Goal: Task Accomplishment & Management: Manage account settings

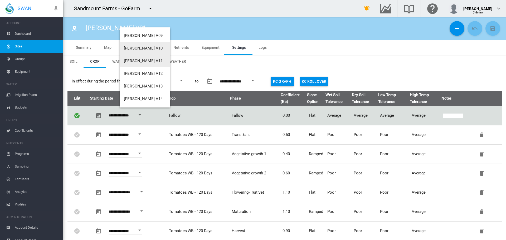
scroll to position [105, 0]
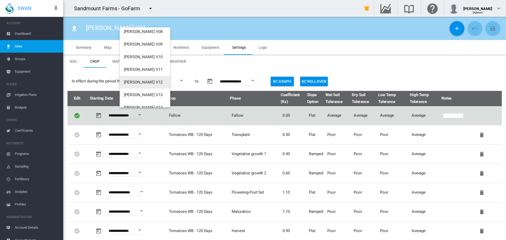
click at [147, 80] on button "[PERSON_NAME] V12" at bounding box center [145, 82] width 51 height 13
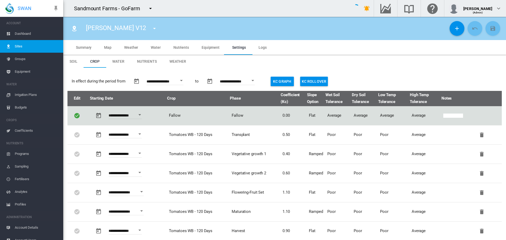
type input "*"
type input "**"
type input "****"
click at [110, 66] on md-tab-item "Water" at bounding box center [118, 61] width 25 height 13
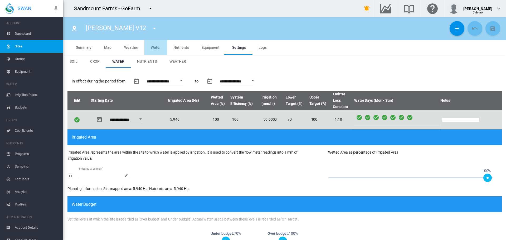
click at [156, 47] on span "Water" at bounding box center [156, 47] width 10 height 4
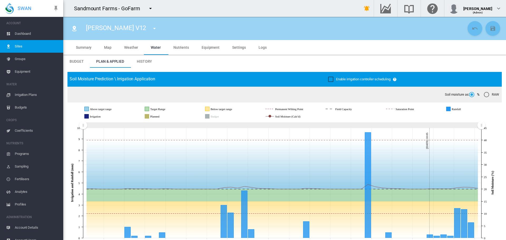
click at [53, 32] on span "Dashboard" at bounding box center [37, 33] width 44 height 13
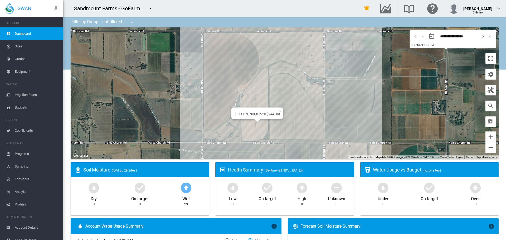
click at [252, 128] on div "[PERSON_NAME] V20 (6.44 Ha)" at bounding box center [285, 93] width 428 height 132
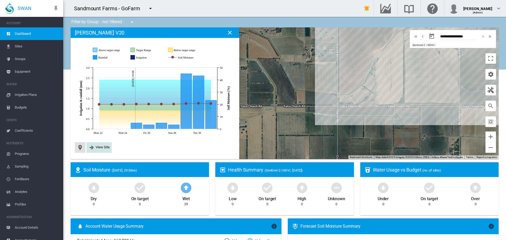
click at [102, 148] on span "View Site" at bounding box center [103, 147] width 14 height 4
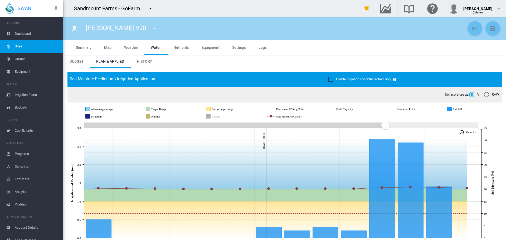
click at [235, 46] on span "Settings" at bounding box center [239, 47] width 14 height 4
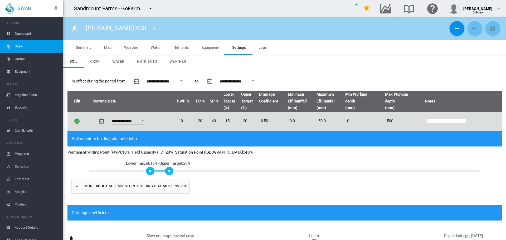
type input "*"
type input "**"
type input "****"
click at [122, 62] on span "Water" at bounding box center [118, 61] width 12 height 4
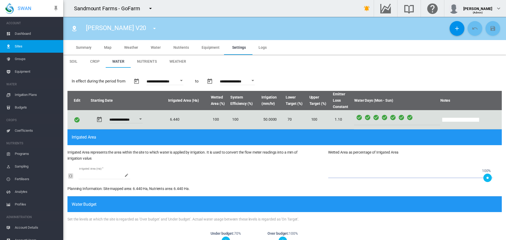
click at [35, 32] on span "Dashboard" at bounding box center [37, 33] width 44 height 13
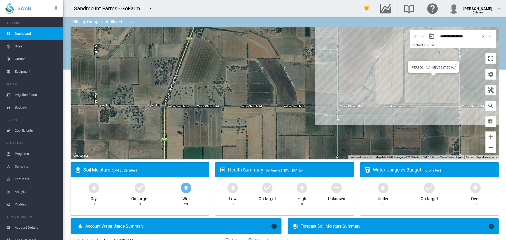
click at [431, 96] on div "[PERSON_NAME] V25 (7.52 Ha)" at bounding box center [285, 93] width 428 height 132
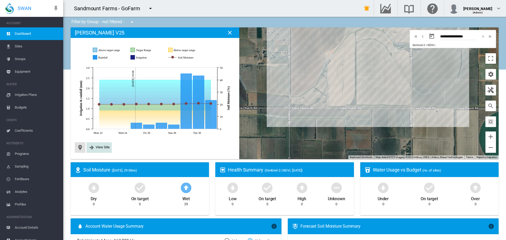
click at [109, 150] on button "View Site" at bounding box center [98, 147] width 21 height 6
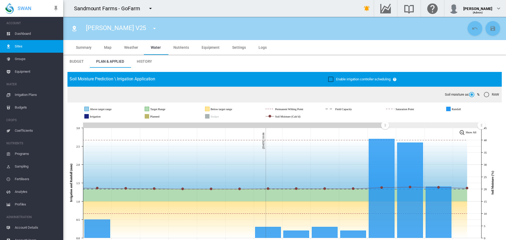
drag, startPoint x: 202, startPoint y: 48, endPoint x: 196, endPoint y: 71, distance: 23.2
click at [202, 48] on span "Equipment" at bounding box center [210, 47] width 18 height 4
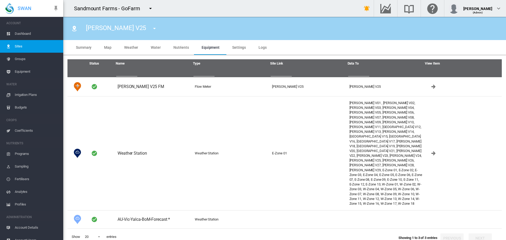
drag, startPoint x: 239, startPoint y: 48, endPoint x: 110, endPoint y: 72, distance: 131.4
click at [239, 48] on span "Settings" at bounding box center [239, 47] width 14 height 4
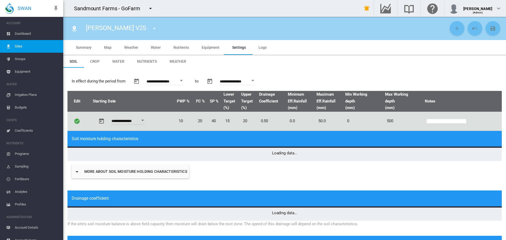
click at [118, 61] on span "Water" at bounding box center [118, 61] width 12 height 4
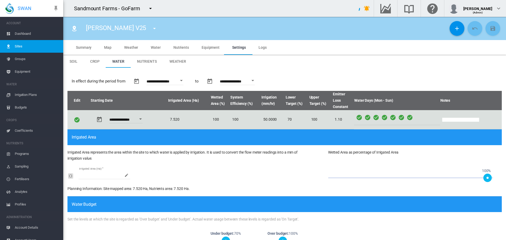
type input "*"
type input "**"
type input "****"
click at [37, 36] on span "Dashboard" at bounding box center [37, 33] width 44 height 13
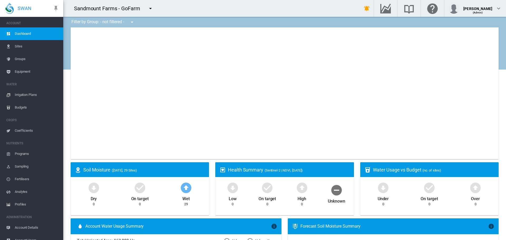
type input "**********"
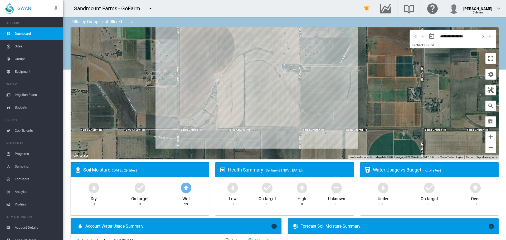
drag, startPoint x: 257, startPoint y: 98, endPoint x: 151, endPoint y: 114, distance: 107.3
click at [151, 114] on div at bounding box center [285, 93] width 428 height 132
click at [23, 71] on span "Equipment" at bounding box center [37, 71] width 44 height 13
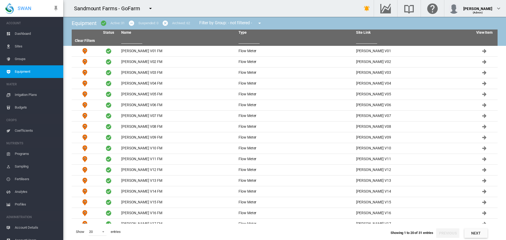
click at [249, 41] on input "text" at bounding box center [248, 40] width 21 height 8
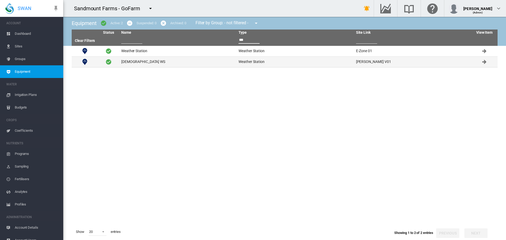
type input "***"
click at [154, 65] on td "[DEMOGRAPHIC_DATA] WS" at bounding box center [177, 62] width 117 height 11
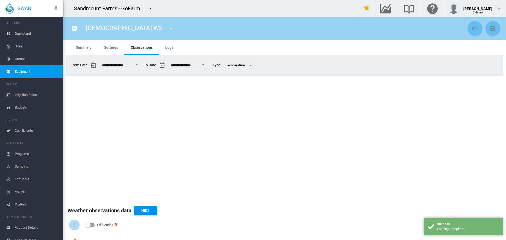
click at [105, 45] on span "Settings" at bounding box center [111, 47] width 14 height 4
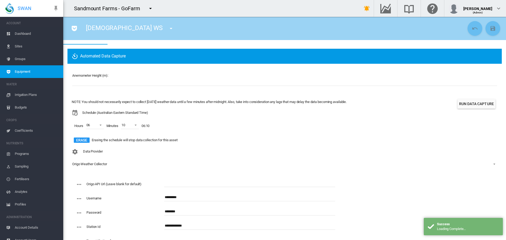
scroll to position [44, 0]
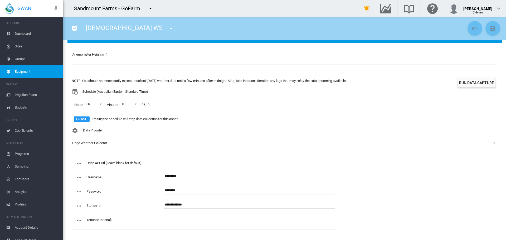
click at [186, 175] on input "*********" at bounding box center [249, 176] width 171 height 8
paste input "****"
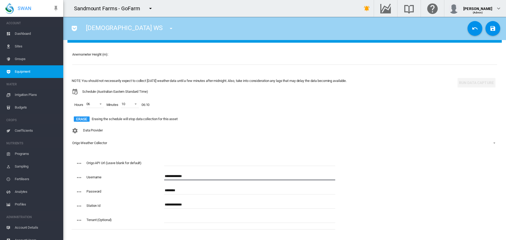
type input "**********"
click at [200, 191] on input "********" at bounding box center [249, 190] width 171 height 8
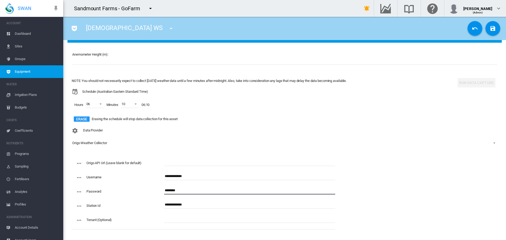
click at [200, 190] on input "********" at bounding box center [249, 190] width 171 height 8
paste input "text"
type input "*******"
click at [208, 162] on input "text" at bounding box center [249, 162] width 171 height 8
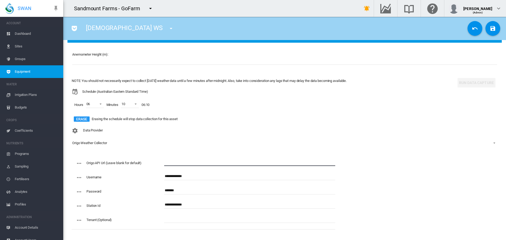
paste input "**********"
type input "**********"
click at [485, 32] on button "Save Changes" at bounding box center [492, 28] width 15 height 15
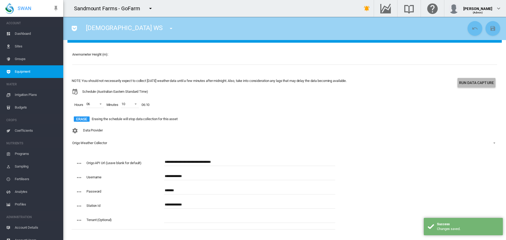
click at [481, 86] on button "Run Data Capture" at bounding box center [476, 82] width 38 height 9
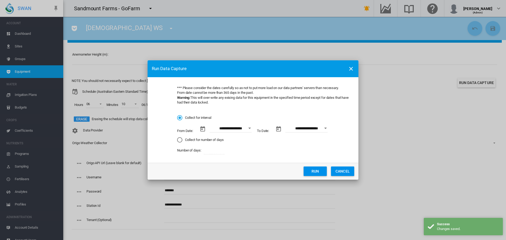
click at [320, 170] on button "Run" at bounding box center [314, 170] width 23 height 9
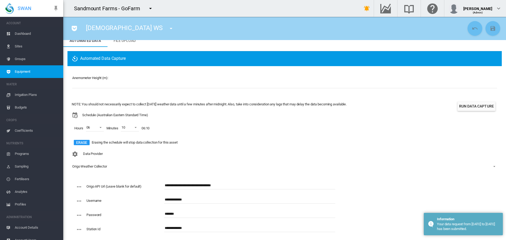
scroll to position [0, 0]
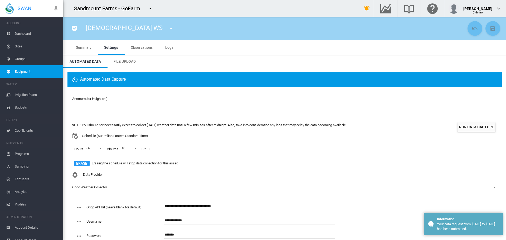
click at [167, 48] on span "Logs" at bounding box center [169, 47] width 8 height 4
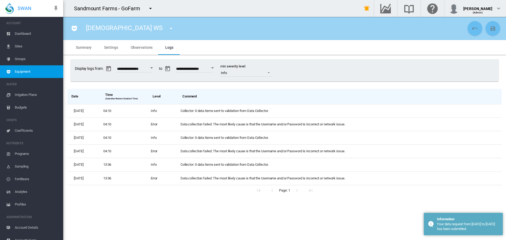
click at [214, 68] on div "Open calendar" at bounding box center [212, 67] width 3 height 1
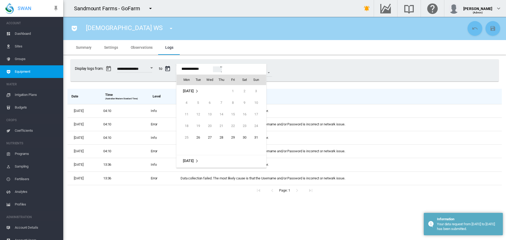
scroll to position [70, 0]
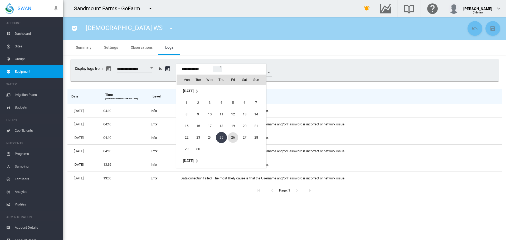
click at [234, 137] on span "26" at bounding box center [233, 137] width 11 height 11
type input "**********"
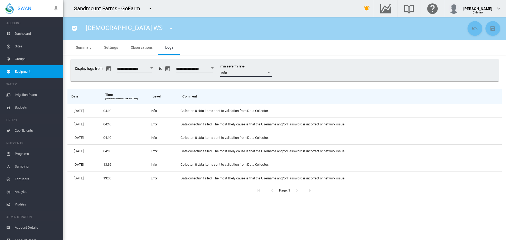
click at [253, 72] on span "Info" at bounding box center [242, 73] width 42 height 5
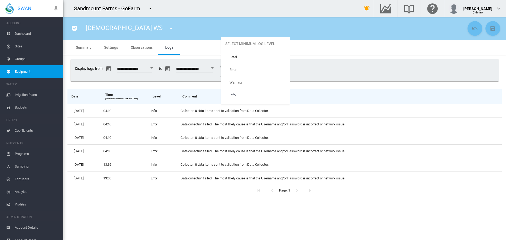
scroll to position [22, 0]
click at [252, 93] on md-option "Trace" at bounding box center [255, 98] width 68 height 13
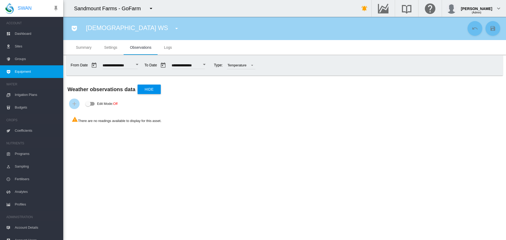
click at [106, 48] on span "Settings" at bounding box center [110, 47] width 13 height 4
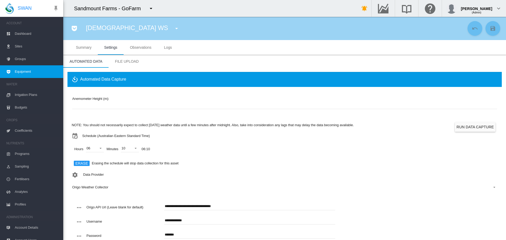
click at [458, 127] on button "Run Data Capture" at bounding box center [475, 126] width 41 height 9
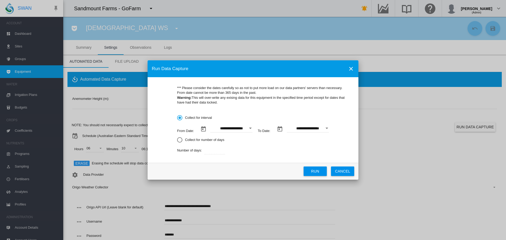
click at [315, 129] on input "**********" at bounding box center [308, 129] width 42 height 8
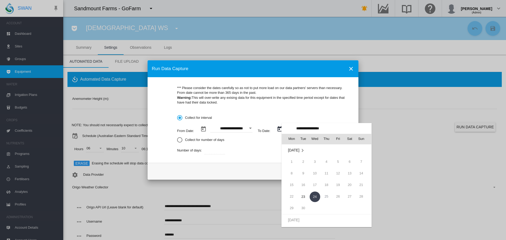
click at [314, 196] on span "24" at bounding box center [314, 196] width 11 height 11
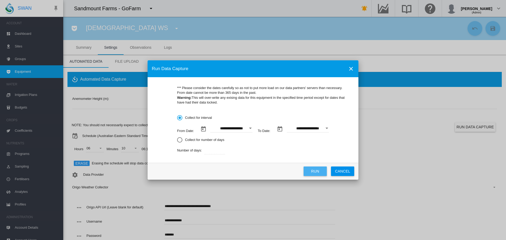
click at [318, 171] on button "Run" at bounding box center [314, 170] width 23 height 9
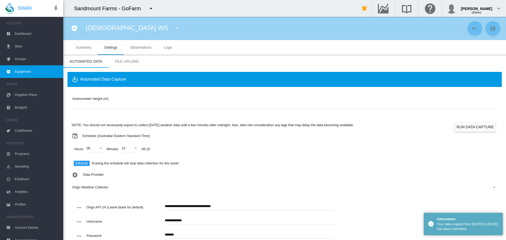
click at [170, 47] on span "Logs" at bounding box center [168, 47] width 8 height 4
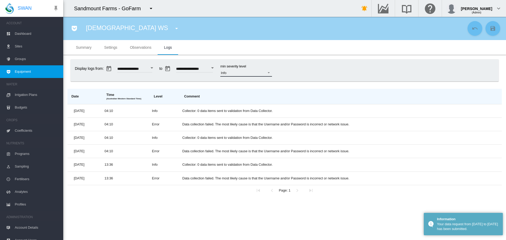
click at [247, 75] on span "Info" at bounding box center [242, 73] width 42 height 5
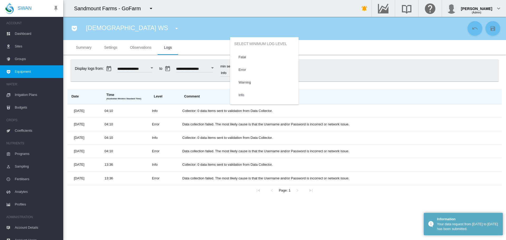
scroll to position [22, 0]
click at [247, 98] on md-option "Trace" at bounding box center [264, 98] width 68 height 13
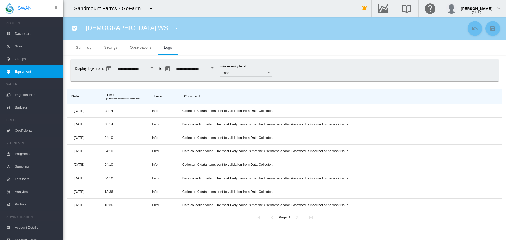
click at [147, 44] on md-tab-item "Observations" at bounding box center [141, 47] width 34 height 15
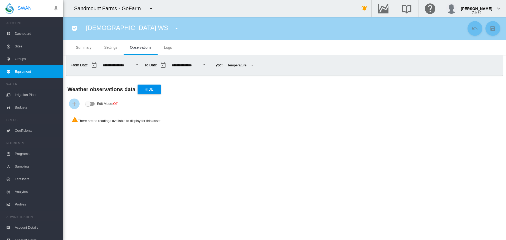
click at [107, 48] on span "Settings" at bounding box center [110, 47] width 13 height 4
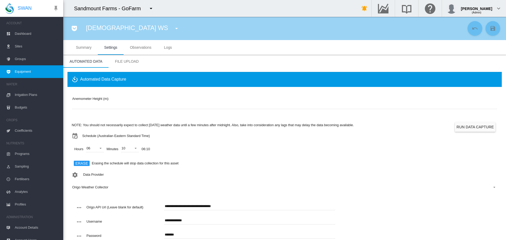
click at [222, 207] on input "**********" at bounding box center [249, 206] width 171 height 8
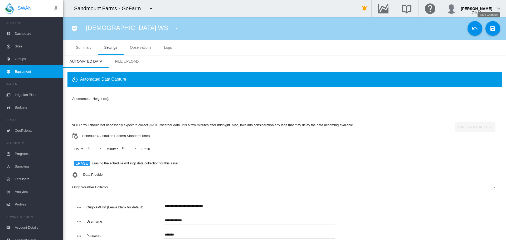
type input "**********"
click at [489, 30] on md-icon "icon-content-save" at bounding box center [492, 28] width 6 height 6
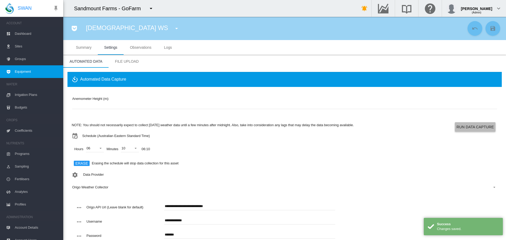
click at [475, 125] on button "Run Data Capture" at bounding box center [475, 126] width 41 height 9
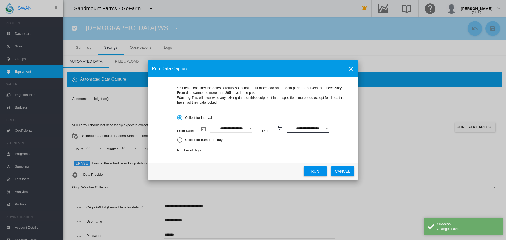
click at [307, 126] on input "**********" at bounding box center [308, 129] width 42 height 8
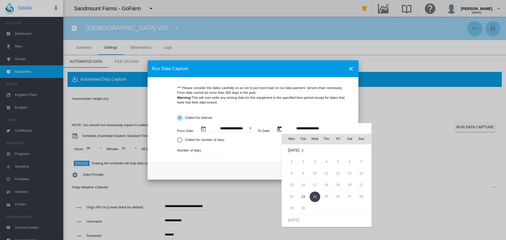
click at [325, 195] on td "25" at bounding box center [327, 197] width 12 height 12
click at [313, 192] on span "24" at bounding box center [314, 196] width 11 height 11
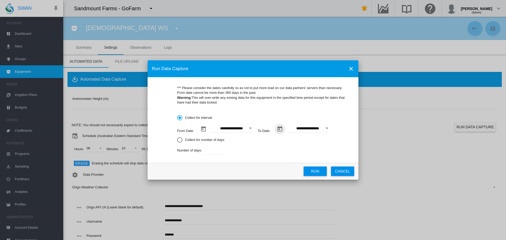
click at [320, 172] on button "Run" at bounding box center [314, 170] width 23 height 9
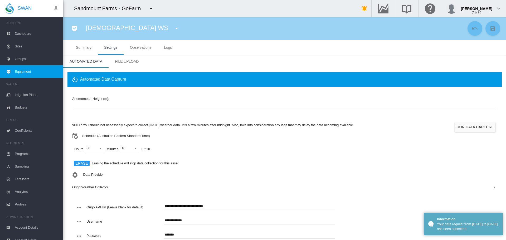
click at [170, 44] on md-tab-item "Logs" at bounding box center [167, 47] width 21 height 15
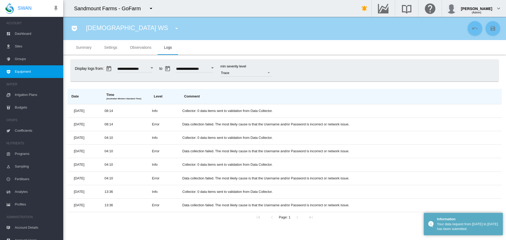
click at [200, 68] on input "**********" at bounding box center [194, 69] width 37 height 5
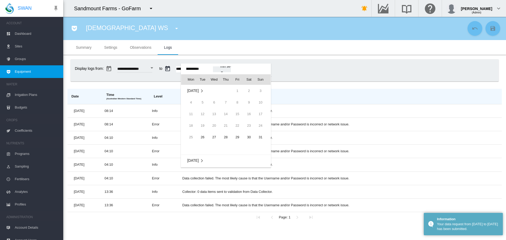
scroll to position [70, 0]
click at [240, 138] on span "26" at bounding box center [237, 137] width 11 height 11
type input "**********"
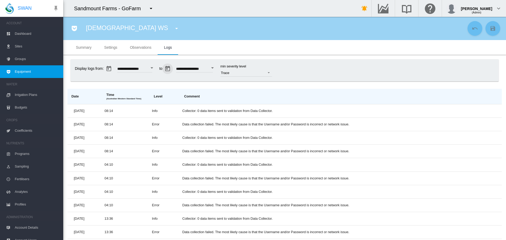
click at [26, 41] on span "Sites" at bounding box center [37, 46] width 44 height 13
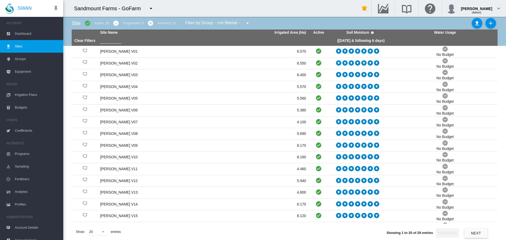
click at [31, 68] on span "Equipment" at bounding box center [37, 71] width 44 height 13
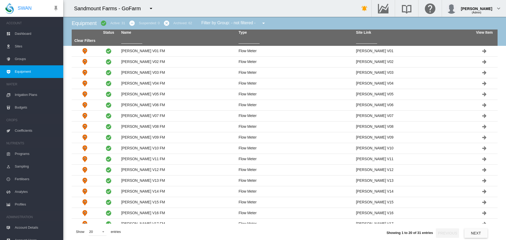
click at [167, 23] on md-icon "icon-cancel" at bounding box center [166, 23] width 6 height 6
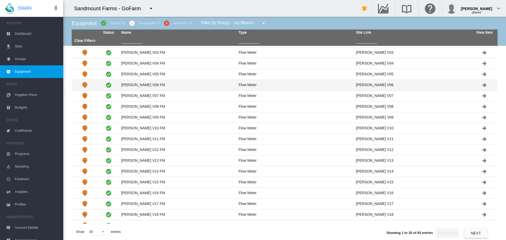
scroll to position [38, 0]
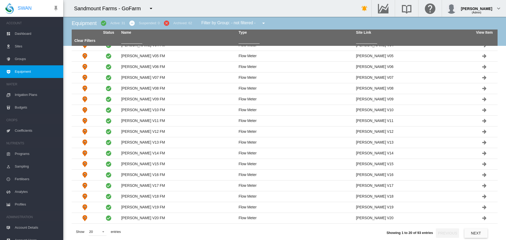
click at [481, 231] on button "Next" at bounding box center [475, 232] width 23 height 9
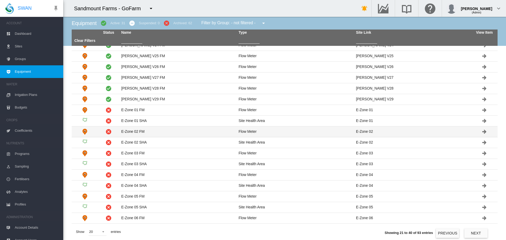
click at [142, 132] on td "E-Zone 02 FM" at bounding box center [177, 131] width 117 height 11
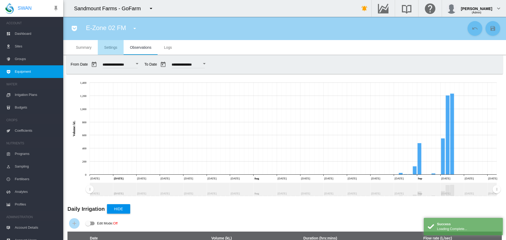
click at [115, 49] on span "Settings" at bounding box center [110, 47] width 13 height 4
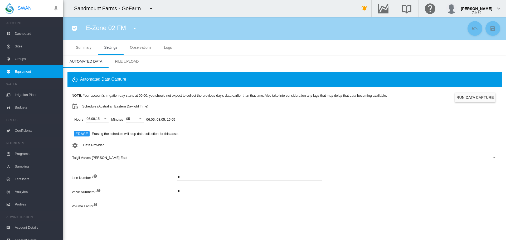
click at [107, 158] on div "Talgil Valves-Lawlor East" at bounding box center [99, 158] width 55 height 4
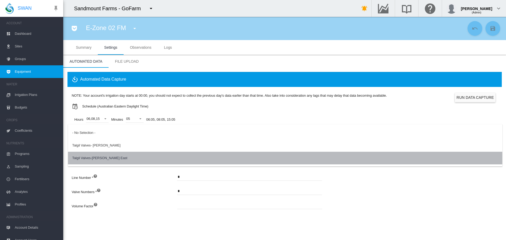
click at [107, 158] on div "Talgil Valves-Lawlor East" at bounding box center [99, 158] width 55 height 5
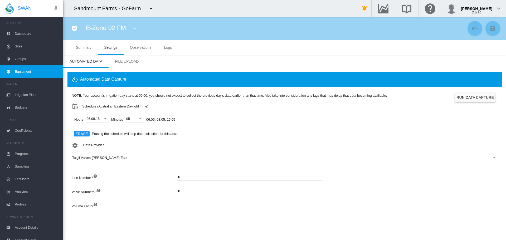
scroll to position [7, 0]
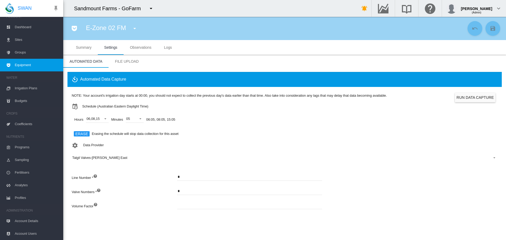
click at [40, 231] on span "Account Users" at bounding box center [37, 233] width 44 height 13
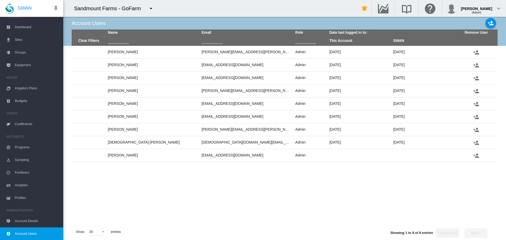
click at [45, 220] on span "Account Details" at bounding box center [37, 221] width 44 height 13
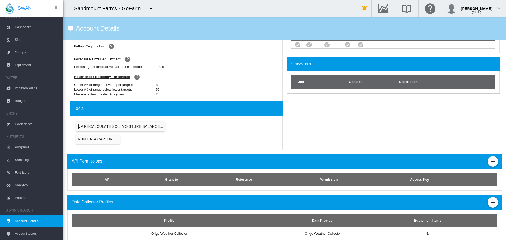
scroll to position [269, 0]
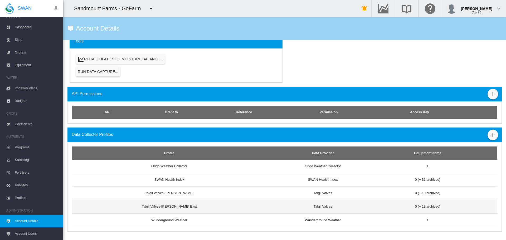
click at [302, 208] on td "Talgil Valves" at bounding box center [322, 206] width 121 height 13
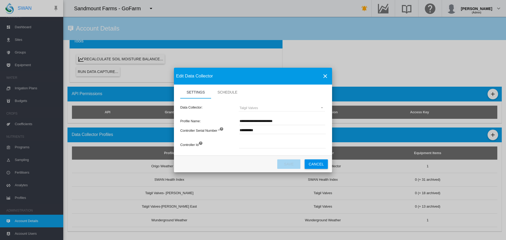
click at [324, 76] on md-icon "icon-close" at bounding box center [325, 76] width 6 height 6
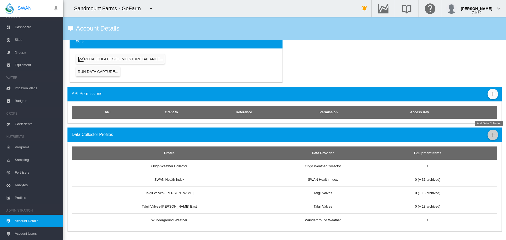
click at [490, 135] on md-icon "icon-plus" at bounding box center [492, 135] width 6 height 6
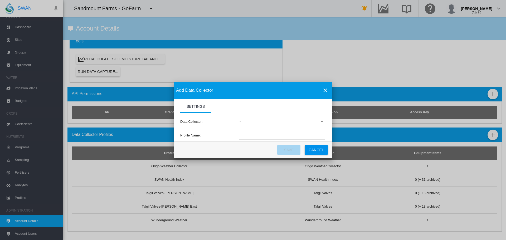
click at [253, 118] on md-select "(deprecated) Toro Lynx Course By Station Adcon Soil Moisture Aquacheck Soil Moi…" at bounding box center [282, 122] width 86 height 8
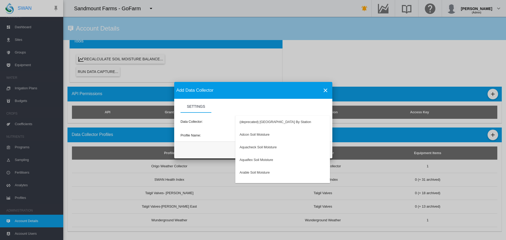
type md-option "34"
type md-option "67"
type md-option "38"
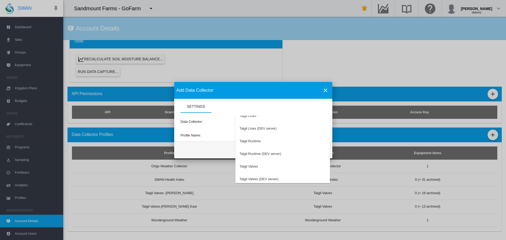
scroll to position [1404, 0]
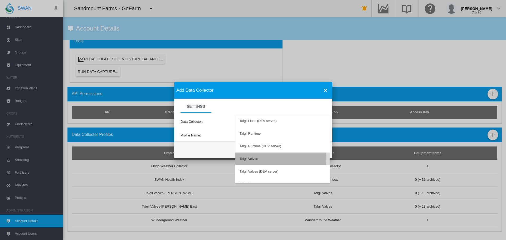
click at [274, 158] on md-option "Talgil Valves" at bounding box center [282, 158] width 95 height 13
type input "**********"
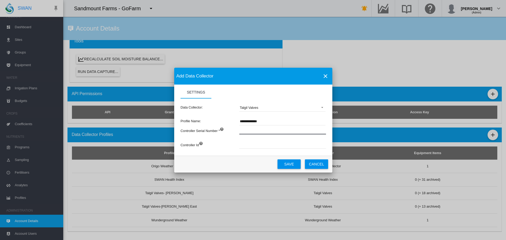
click at [269, 129] on input "Settings Settings ..." at bounding box center [311, 130] width 145 height 8
type input "**********"
click at [290, 164] on button "Save" at bounding box center [288, 163] width 23 height 9
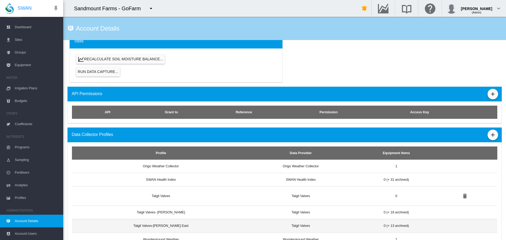
click at [209, 228] on td "Talgil Valves-Lawlor East" at bounding box center [159, 225] width 174 height 13
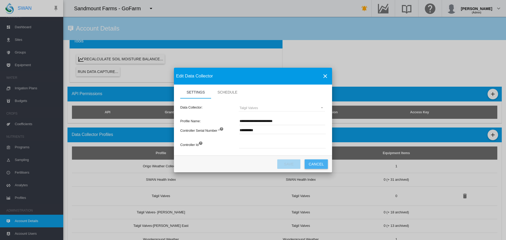
click at [319, 164] on button "Cancel" at bounding box center [315, 163] width 23 height 9
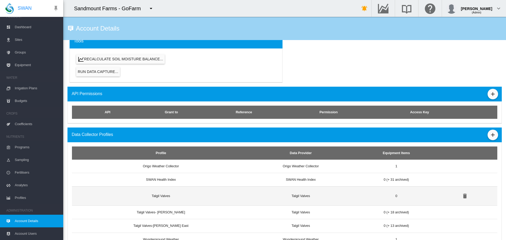
click at [181, 195] on td "Talgil Valves" at bounding box center [159, 195] width 174 height 19
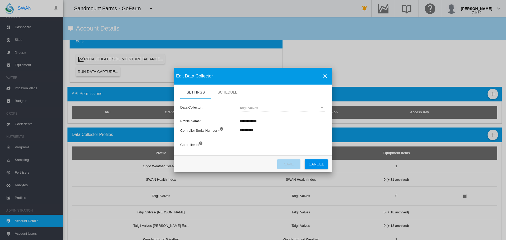
click at [264, 121] on input "**********" at bounding box center [282, 121] width 86 height 8
type input "**********"
click at [288, 166] on button "Save" at bounding box center [288, 163] width 23 height 9
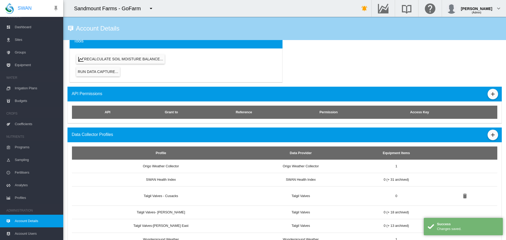
click at [31, 32] on span "Dashboard" at bounding box center [37, 27] width 44 height 13
click at [30, 37] on span "Sites" at bounding box center [37, 39] width 44 height 13
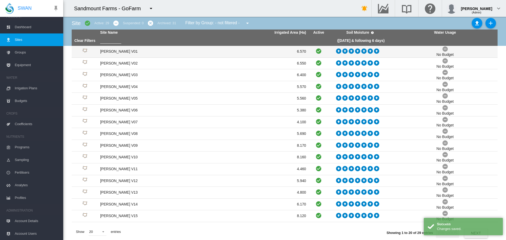
click at [122, 48] on td "[PERSON_NAME] V01" at bounding box center [150, 52] width 105 height 12
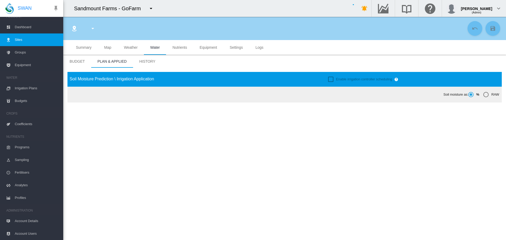
type input "**********"
type input "****"
type input "*********"
type input "***"
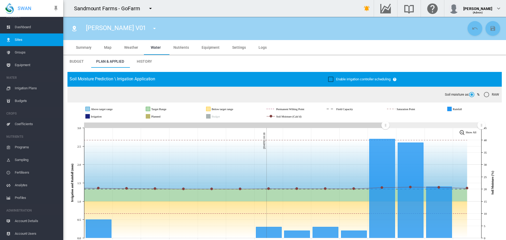
click at [217, 44] on md-tab-item "Equipment" at bounding box center [210, 47] width 31 height 15
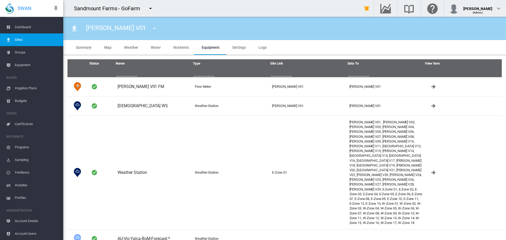
click at [17, 66] on span "Equipment" at bounding box center [37, 65] width 44 height 13
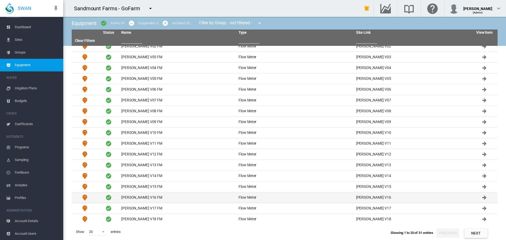
scroll to position [38, 0]
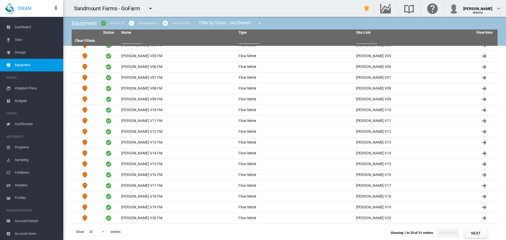
click at [477, 230] on button "Next" at bounding box center [475, 232] width 23 height 9
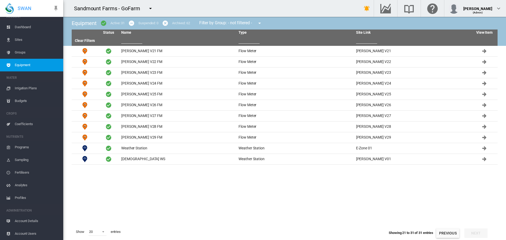
scroll to position [0, 0]
click at [450, 233] on button "Previous" at bounding box center [447, 232] width 23 height 9
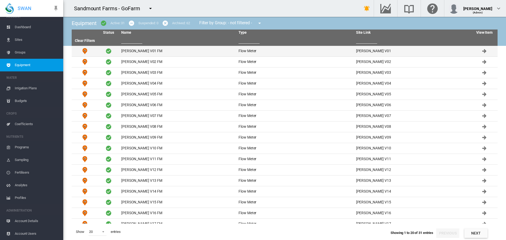
click at [135, 53] on td "[PERSON_NAME] V01 FM" at bounding box center [177, 51] width 117 height 11
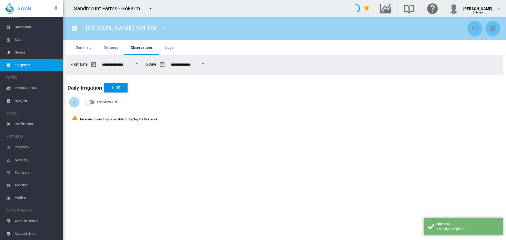
click at [117, 49] on span "Settings" at bounding box center [111, 47] width 14 height 4
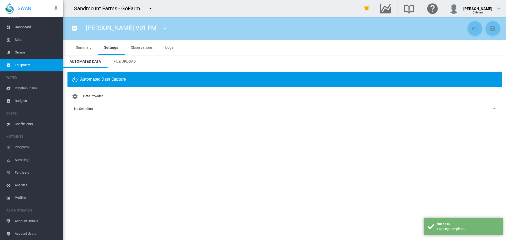
click at [82, 109] on div "- No Selection -" at bounding box center [83, 109] width 22 height 4
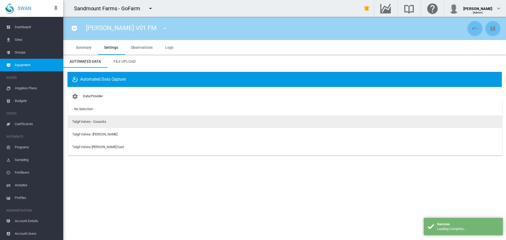
click at [87, 122] on div "Talgil Valves - Cusacks" at bounding box center [89, 121] width 34 height 5
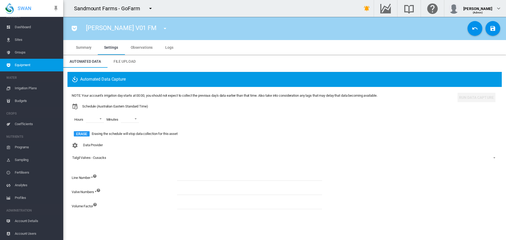
click at [162, 30] on md-icon "icon-menu-down" at bounding box center [165, 28] width 6 height 6
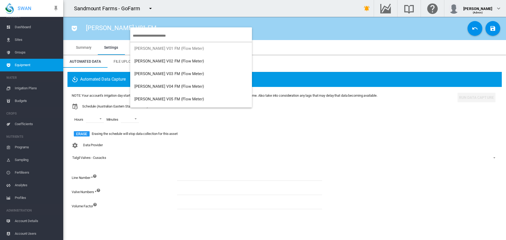
drag, startPoint x: 46, startPoint y: 66, endPoint x: 36, endPoint y: 66, distance: 9.2
click at [45, 66] on md-backdrop at bounding box center [253, 120] width 506 height 240
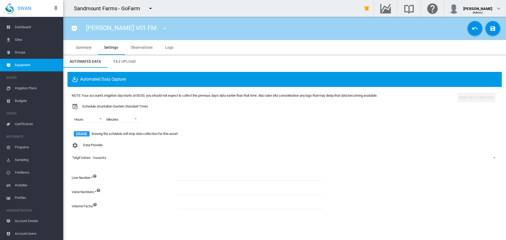
click at [36, 66] on span "Equipment" at bounding box center [37, 65] width 44 height 13
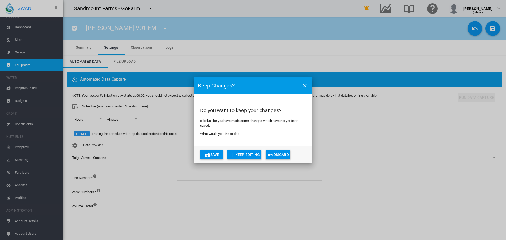
click at [36, 66] on div "Keep Changes? Do you want to keep your changes? It looks like you have made som…" at bounding box center [253, 120] width 506 height 240
click at [273, 153] on md-icon "icon-undo" at bounding box center [270, 155] width 6 height 6
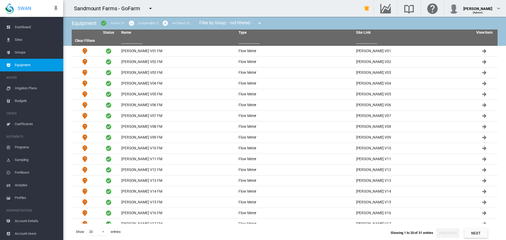
click at [175, 23] on div "Archived: 62" at bounding box center [181, 23] width 18 height 5
click at [164, 24] on md-icon "icon-cancel" at bounding box center [165, 23] width 6 height 6
click at [477, 234] on button "Next" at bounding box center [475, 232] width 23 height 9
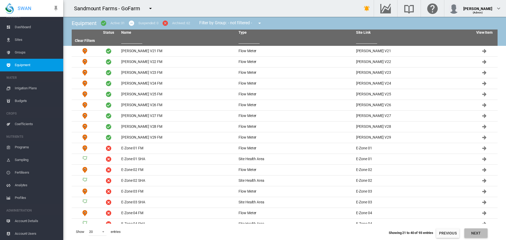
click at [477, 234] on button "Next" at bounding box center [475, 232] width 23 height 9
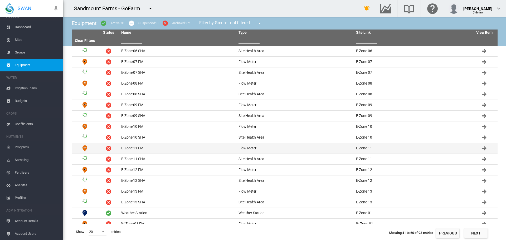
click at [142, 150] on td "E-Zone 11 FM" at bounding box center [177, 148] width 117 height 11
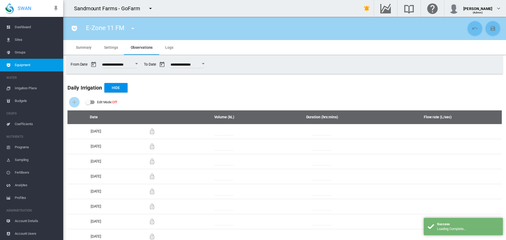
click at [119, 48] on md-tab-item "Settings" at bounding box center [111, 47] width 26 height 15
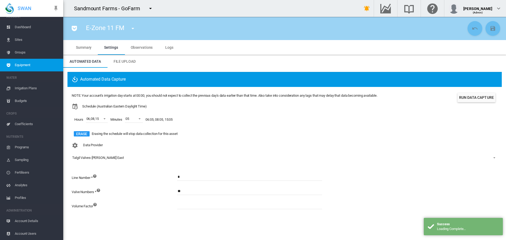
click at [47, 70] on span "Equipment" at bounding box center [37, 65] width 44 height 13
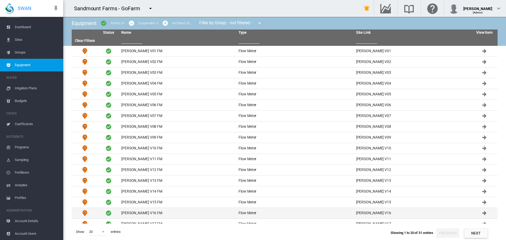
click at [141, 213] on td "[PERSON_NAME] V16 FM" at bounding box center [177, 213] width 117 height 11
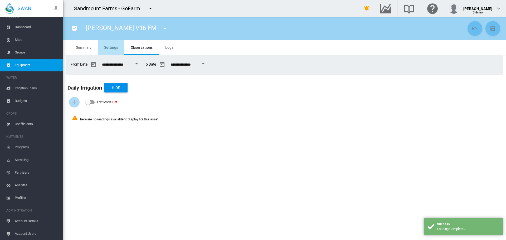
click at [110, 50] on md-tab-item "Settings" at bounding box center [111, 47] width 26 height 15
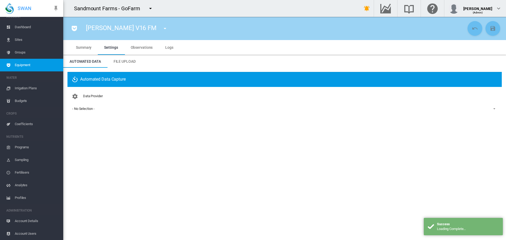
click at [49, 61] on span "Equipment" at bounding box center [37, 65] width 44 height 13
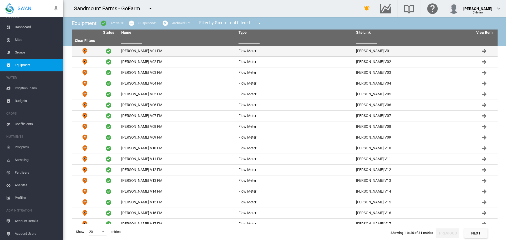
click at [126, 48] on td "[PERSON_NAME] V01 FM" at bounding box center [177, 51] width 117 height 11
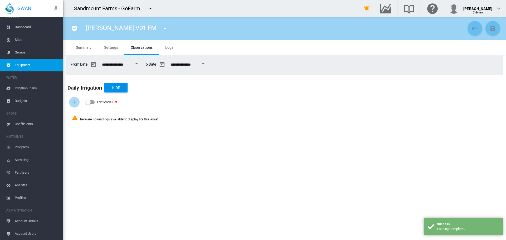
click at [106, 46] on span "Settings" at bounding box center [111, 47] width 14 height 4
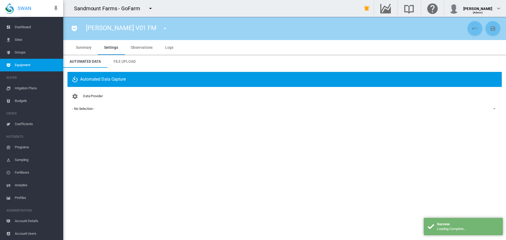
click at [83, 109] on div "- No Selection -" at bounding box center [83, 109] width 22 height 4
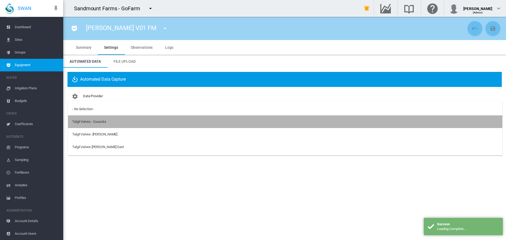
click at [93, 123] on div "Talgil Valves - Cusacks" at bounding box center [89, 121] width 34 height 5
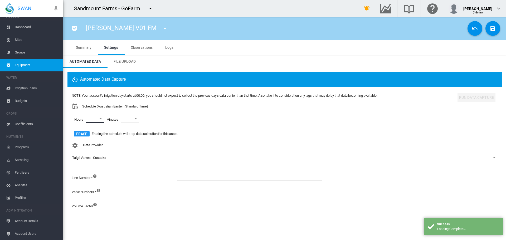
click at [101, 120] on md-select "00 01 02 03 04 05 06 07 08 09 10 11 12 13 14 15 16 17 18 19 20 21 22 23" at bounding box center [95, 119] width 18 height 8
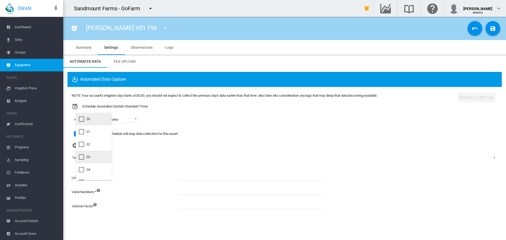
scroll to position [26, 0]
click at [95, 167] on md-option "06" at bounding box center [94, 168] width 36 height 13
click at [93, 130] on md-option "09" at bounding box center [94, 127] width 36 height 13
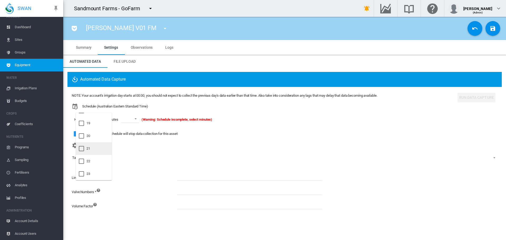
click at [95, 151] on md-option "21" at bounding box center [94, 148] width 36 height 13
click at [132, 120] on md-backdrop at bounding box center [253, 120] width 506 height 240
click at [142, 120] on md-select-value at bounding box center [134, 119] width 18 height 8
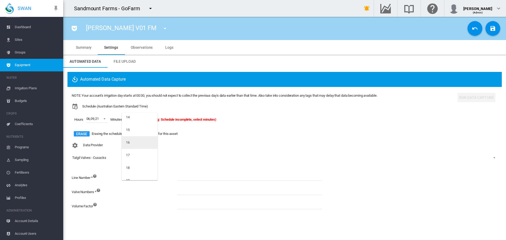
scroll to position [184, 0]
click at [143, 138] on md-option "15" at bounding box center [140, 137] width 36 height 13
click at [186, 176] on input at bounding box center [249, 177] width 145 height 8
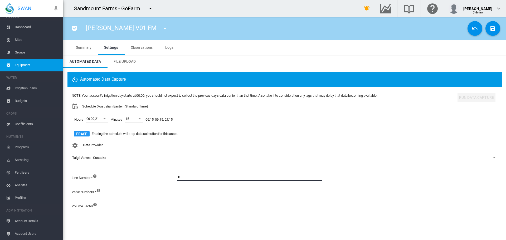
type input "*"
click at [190, 193] on input at bounding box center [249, 191] width 145 height 8
type input "*"
click at [496, 30] on md-icon "icon-content-save" at bounding box center [492, 28] width 6 height 6
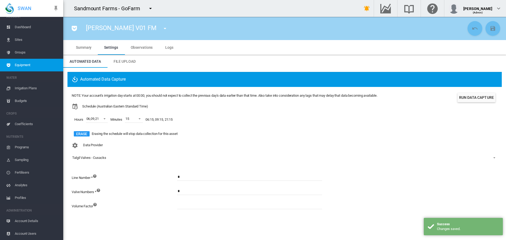
click at [480, 99] on button "Run Data Capture" at bounding box center [476, 97] width 38 height 9
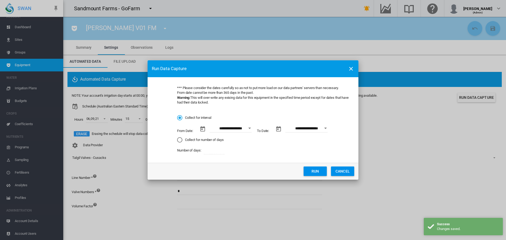
click at [320, 170] on button "Run" at bounding box center [314, 170] width 23 height 9
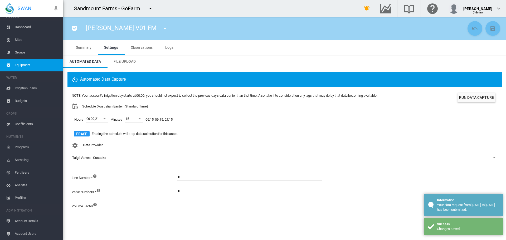
click at [162, 26] on md-icon "icon-menu-down" at bounding box center [165, 28] width 6 height 6
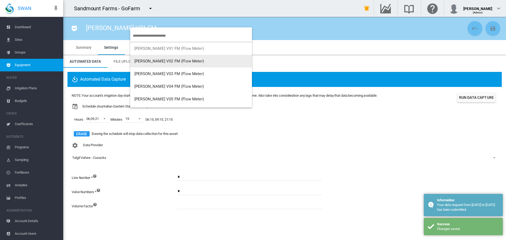
click at [143, 58] on button "[PERSON_NAME] V02 FM (Flow Meter)" at bounding box center [191, 61] width 122 height 13
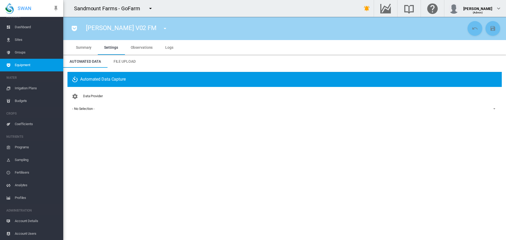
click at [77, 110] on div "- No Selection -" at bounding box center [83, 109] width 22 height 4
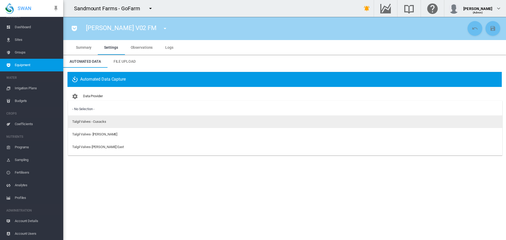
click at [84, 122] on div "Talgil Valves - Cusacks" at bounding box center [89, 121] width 34 height 5
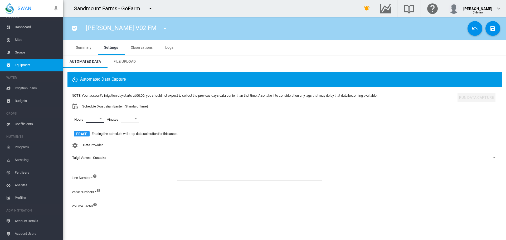
click at [93, 121] on md-select "00 01 02 03 04 05 06 07 08 09 10 11 12 13 14 15 16 17 18 19 20 21 22 23" at bounding box center [95, 119] width 18 height 8
click at [98, 142] on md-option "06" at bounding box center [94, 142] width 36 height 13
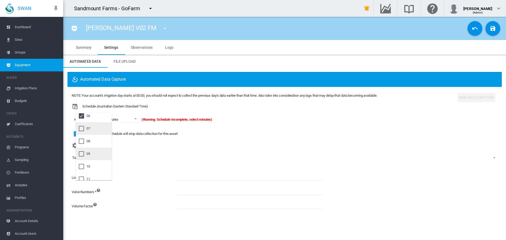
click at [98, 152] on md-option "09" at bounding box center [94, 153] width 36 height 13
click at [98, 150] on md-option "21" at bounding box center [94, 148] width 36 height 13
click at [139, 120] on md-backdrop at bounding box center [253, 120] width 506 height 240
click at [139, 120] on span at bounding box center [138, 118] width 6 height 5
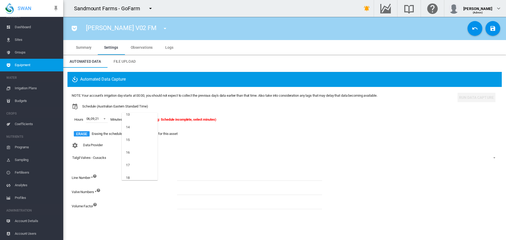
scroll to position [184, 0]
click at [140, 137] on md-option "15" at bounding box center [140, 137] width 36 height 13
drag, startPoint x: 187, startPoint y: 177, endPoint x: 177, endPoint y: 184, distance: 11.8
click at [187, 177] on input at bounding box center [249, 177] width 145 height 8
type input "*"
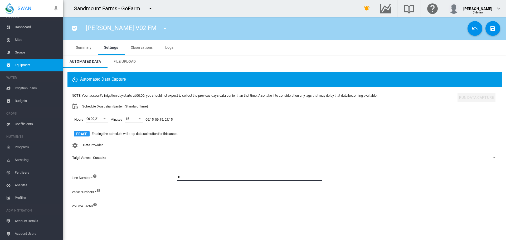
drag, startPoint x: 183, startPoint y: 191, endPoint x: 180, endPoint y: 185, distance: 6.6
click at [183, 191] on input at bounding box center [249, 191] width 145 height 8
type input "*"
click at [491, 30] on md-icon "icon-content-save" at bounding box center [492, 28] width 6 height 6
click at [476, 96] on button "Run Data Capture" at bounding box center [476, 97] width 38 height 9
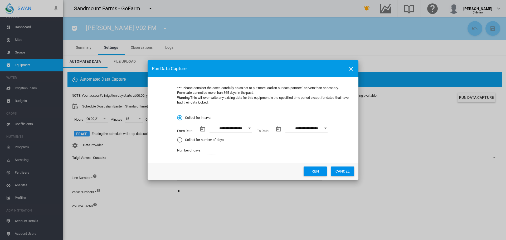
click at [315, 171] on button "Run" at bounding box center [314, 170] width 23 height 9
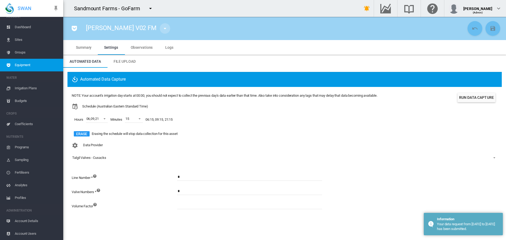
click at [162, 29] on md-icon "icon-menu-down" at bounding box center [165, 28] width 6 height 6
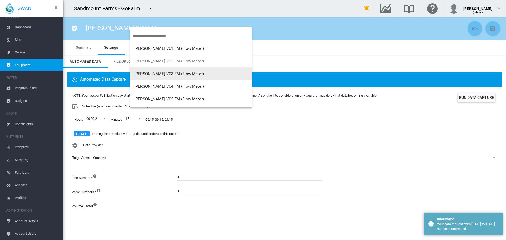
click at [149, 74] on span "[PERSON_NAME] V03 FM (Flow Meter)" at bounding box center [169, 73] width 70 height 5
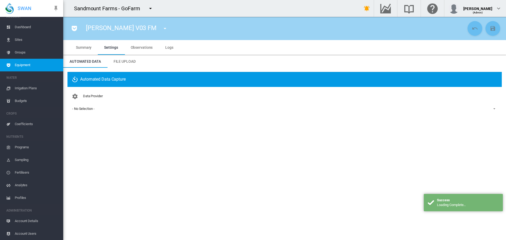
click at [89, 110] on div "- No Selection -" at bounding box center [83, 109] width 22 height 4
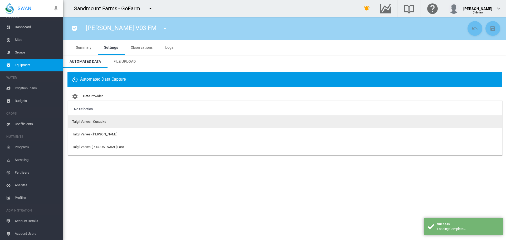
click at [102, 123] on div "Talgil Valves - Cusacks" at bounding box center [89, 121] width 34 height 5
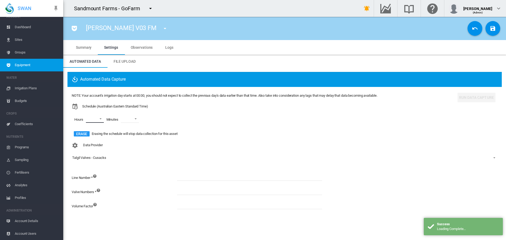
click at [103, 119] on md-select "00 01 02 03 04 05 06 07 08 09 10 11 12 13 14 15 16 17 18 19 20 21 22 23" at bounding box center [95, 119] width 18 height 8
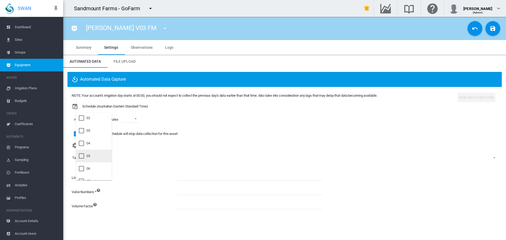
scroll to position [53, 0]
click at [97, 144] on md-option "06" at bounding box center [94, 142] width 36 height 13
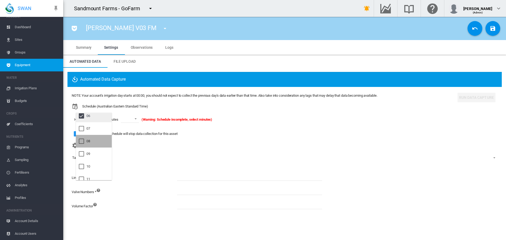
click at [97, 144] on md-option "08" at bounding box center [94, 141] width 36 height 13
click at [96, 154] on md-option "09" at bounding box center [94, 153] width 36 height 13
click at [95, 150] on md-option "21" at bounding box center [94, 148] width 36 height 13
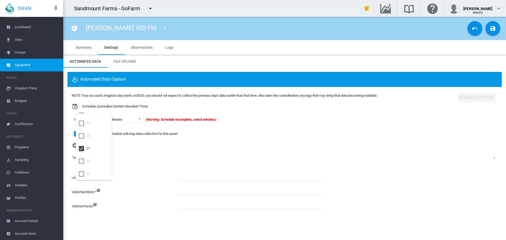
click at [130, 120] on md-backdrop at bounding box center [253, 120] width 506 height 240
click at [136, 120] on span at bounding box center [138, 118] width 6 height 5
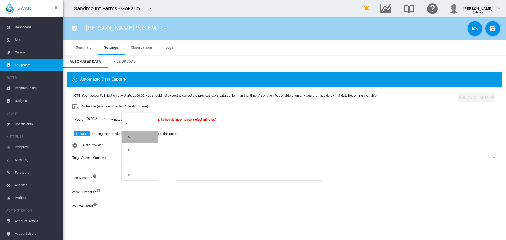
click at [140, 135] on md-option "15" at bounding box center [140, 137] width 36 height 13
click at [204, 181] on md-input-container at bounding box center [249, 180] width 145 height 14
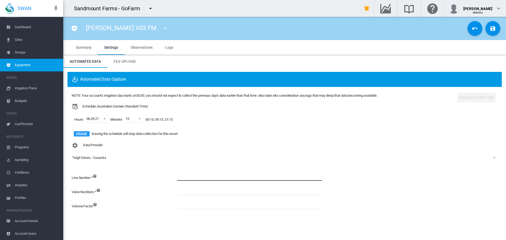
click at [206, 178] on input at bounding box center [249, 177] width 145 height 8
type input "*"
click at [188, 190] on input at bounding box center [249, 191] width 145 height 8
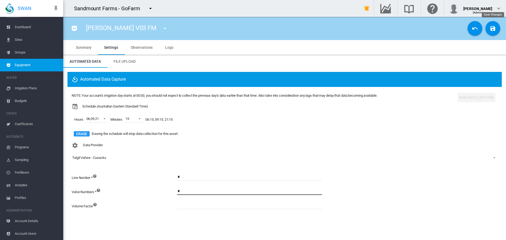
type input "*"
click at [492, 27] on md-icon "icon-content-save" at bounding box center [492, 28] width 6 height 6
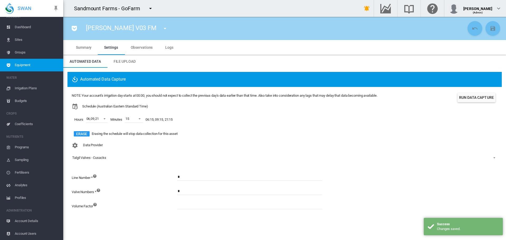
click at [480, 100] on button "Run Data Capture" at bounding box center [476, 97] width 38 height 9
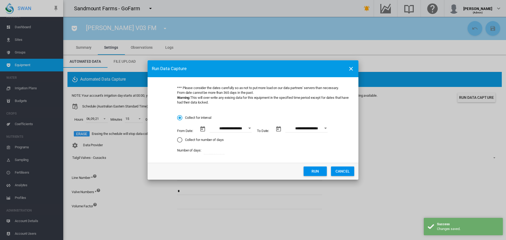
click at [311, 171] on button "Run" at bounding box center [314, 170] width 23 height 9
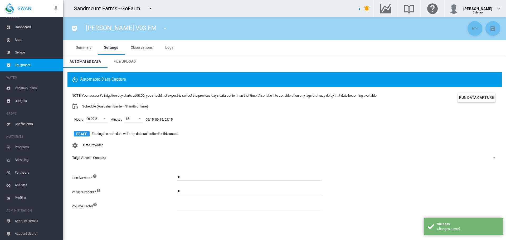
click at [162, 27] on md-icon "icon-menu-down" at bounding box center [165, 28] width 6 height 6
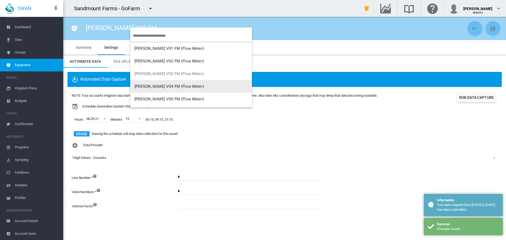
click at [176, 89] on button "[PERSON_NAME] V04 FM (Flow Meter)" at bounding box center [191, 86] width 122 height 13
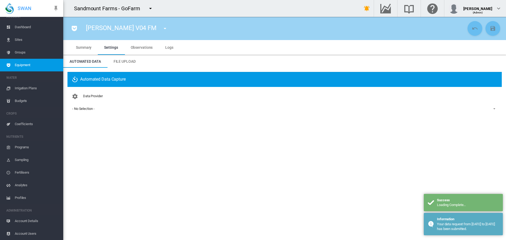
click at [87, 106] on md-select-value "- No Selection -" at bounding box center [285, 109] width 426 height 8
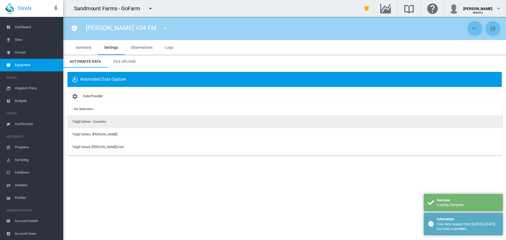
click at [104, 123] on div "Talgil Valves - Cusacks" at bounding box center [89, 121] width 34 height 5
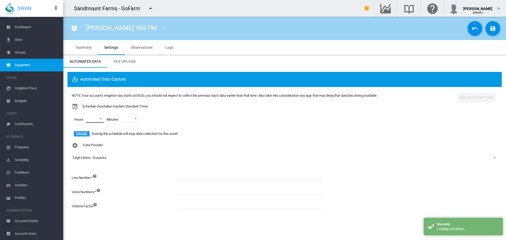
click at [102, 119] on md-select "00 01 02 03 04 05 06 07 08 09 10 11 12 13 14 15 16 17 18 19 20 21 22 23" at bounding box center [95, 119] width 18 height 8
click at [91, 140] on md-option "06" at bounding box center [94, 142] width 36 height 13
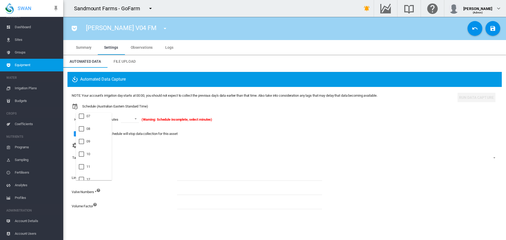
scroll to position [105, 0]
click at [95, 130] on md-option "09" at bounding box center [94, 127] width 36 height 13
click at [80, 171] on div at bounding box center [81, 173] width 5 height 5
click at [142, 120] on md-backdrop at bounding box center [253, 120] width 506 height 240
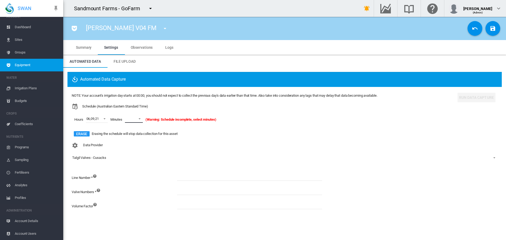
click at [139, 119] on span at bounding box center [138, 118] width 6 height 5
click at [137, 134] on md-option "15" at bounding box center [140, 137] width 36 height 13
click at [207, 177] on input at bounding box center [249, 177] width 145 height 8
type input "*"
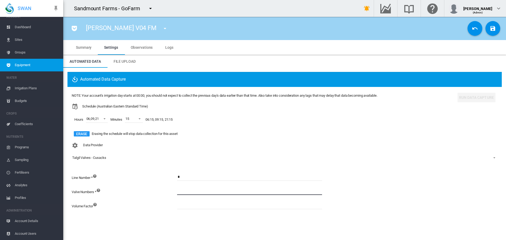
click at [191, 190] on input at bounding box center [249, 191] width 145 height 8
type input "*"
click at [494, 30] on md-icon "icon-content-save" at bounding box center [492, 28] width 6 height 6
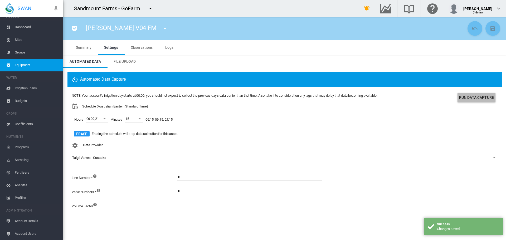
click at [474, 98] on button "Run Data Capture" at bounding box center [476, 97] width 38 height 9
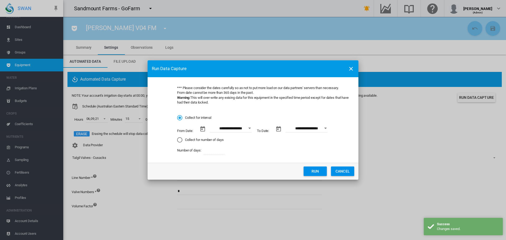
click at [320, 173] on button "Run" at bounding box center [314, 170] width 23 height 9
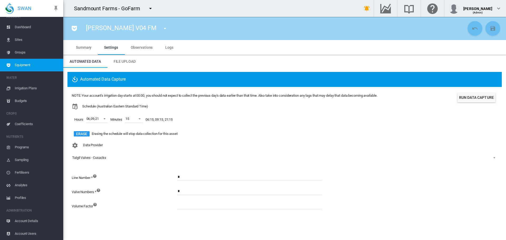
click at [162, 29] on md-icon "icon-menu-down" at bounding box center [165, 28] width 6 height 6
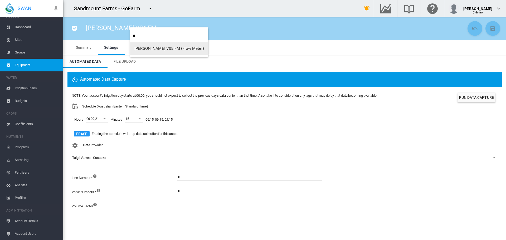
type input "**"
click at [151, 47] on span "[PERSON_NAME] V05 FM (Flow Meter)" at bounding box center [169, 48] width 70 height 5
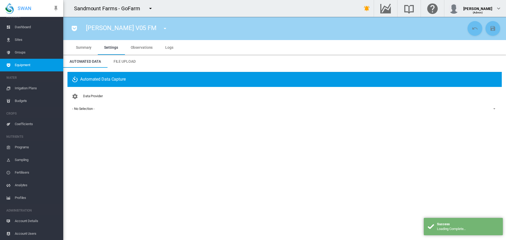
click at [97, 107] on span "- No Selection -" at bounding box center [280, 108] width 416 height 5
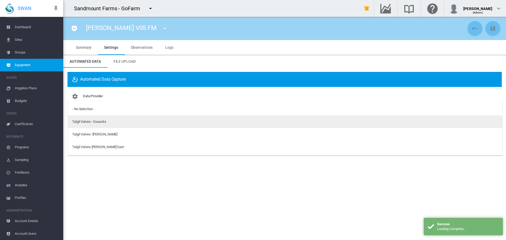
click at [109, 122] on md-option "Talgil Valves - Cusacks" at bounding box center [285, 121] width 434 height 13
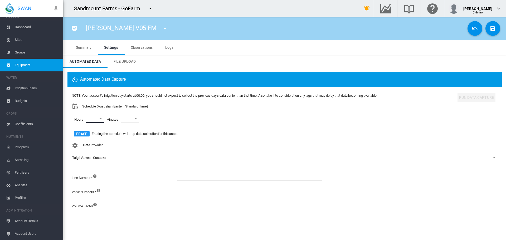
click at [102, 120] on md-select "00 01 02 03 04 05 06 07 08 09 10 11 12 13 14 15 16 17 18 19 20 21 22 23" at bounding box center [95, 119] width 18 height 8
click at [94, 140] on md-option "06" at bounding box center [94, 142] width 36 height 13
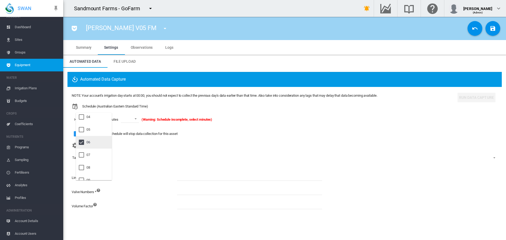
scroll to position [79, 0]
click at [95, 151] on md-option "09" at bounding box center [94, 153] width 36 height 13
click at [96, 149] on md-option "21" at bounding box center [94, 148] width 36 height 13
click at [132, 121] on md-backdrop at bounding box center [253, 120] width 506 height 240
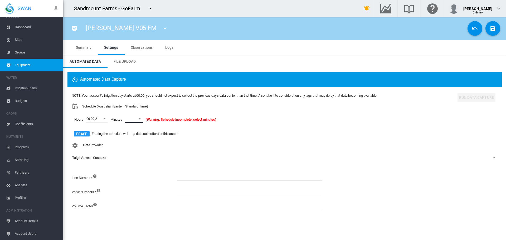
click at [139, 119] on span at bounding box center [138, 118] width 6 height 5
click at [142, 136] on md-option "15" at bounding box center [140, 137] width 36 height 13
click at [185, 174] on input at bounding box center [249, 177] width 145 height 8
type input "*"
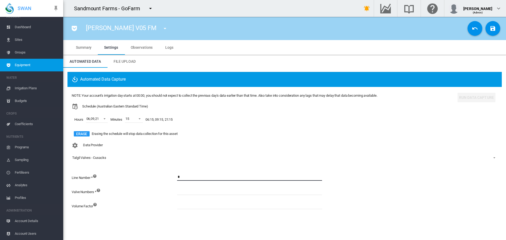
click at [183, 190] on input at bounding box center [249, 191] width 145 height 8
type input "*"
click at [491, 31] on md-icon "icon-content-save" at bounding box center [492, 28] width 6 height 6
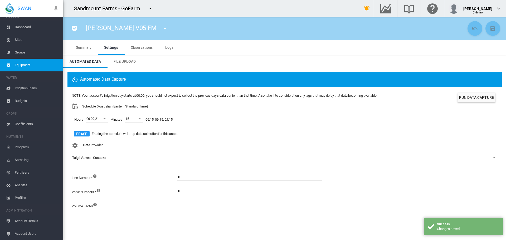
click at [474, 96] on button "Run Data Capture" at bounding box center [476, 97] width 38 height 9
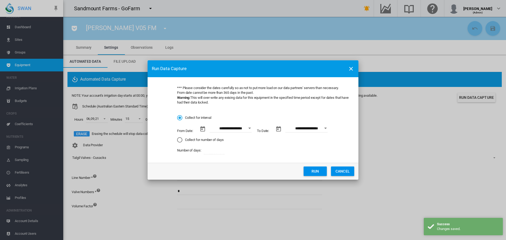
click at [320, 170] on button "Run" at bounding box center [314, 170] width 23 height 9
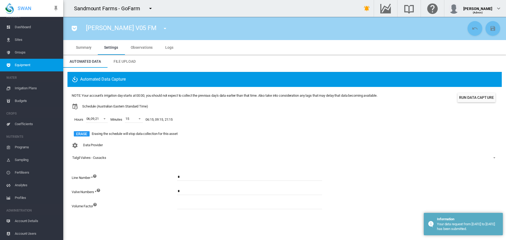
click at [162, 28] on md-icon "icon-menu-down" at bounding box center [165, 28] width 6 height 6
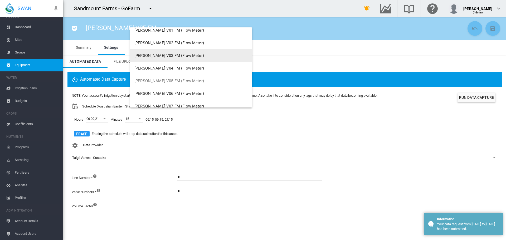
scroll to position [26, 0]
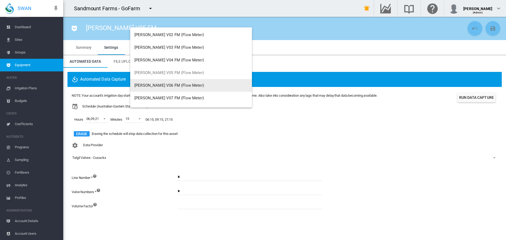
click at [155, 87] on span "[PERSON_NAME] V06 FM (Flow Meter)" at bounding box center [169, 85] width 70 height 5
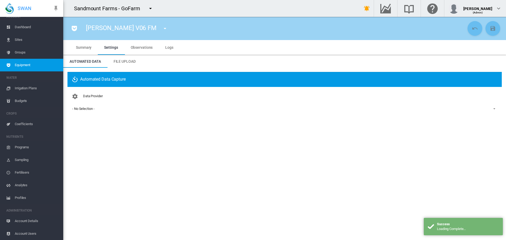
click at [105, 107] on span "- No Selection -" at bounding box center [280, 108] width 416 height 5
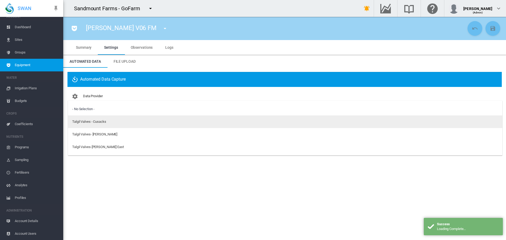
click at [103, 119] on md-option "Talgil Valves - Cusacks" at bounding box center [285, 121] width 434 height 13
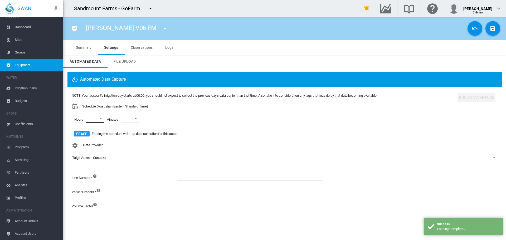
click at [100, 119] on md-select "00 01 02 03 04 05 06 07 08 09 10 11 12 13 14 15 16 17 18 19 20 21 22 23" at bounding box center [95, 119] width 18 height 8
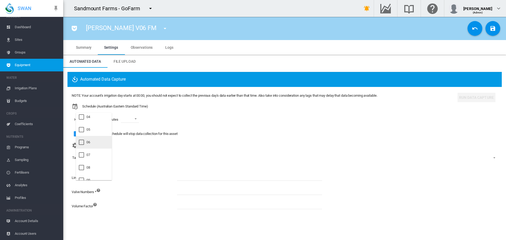
click at [92, 141] on md-option "06" at bounding box center [94, 142] width 36 height 13
click at [90, 154] on md-option "09" at bounding box center [94, 153] width 36 height 13
click at [93, 149] on md-option "21" at bounding box center [94, 148] width 36 height 13
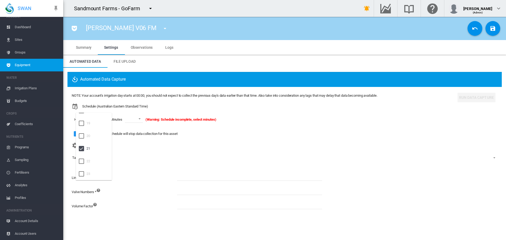
click at [142, 118] on md-backdrop at bounding box center [253, 120] width 506 height 240
click at [139, 119] on span at bounding box center [138, 118] width 6 height 5
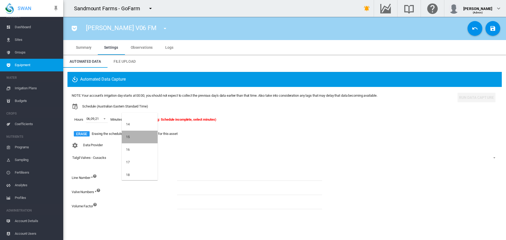
click at [144, 136] on md-option "15" at bounding box center [140, 137] width 36 height 13
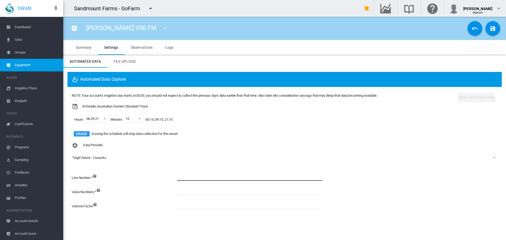
click at [196, 177] on input at bounding box center [249, 177] width 145 height 8
type input "*"
click at [189, 192] on input at bounding box center [249, 191] width 145 height 8
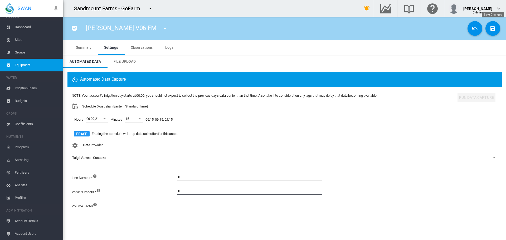
type input "*"
click at [496, 30] on button "Save Changes" at bounding box center [492, 28] width 15 height 15
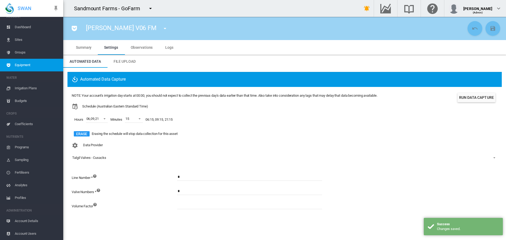
click at [474, 97] on button "Run Data Capture" at bounding box center [476, 97] width 38 height 9
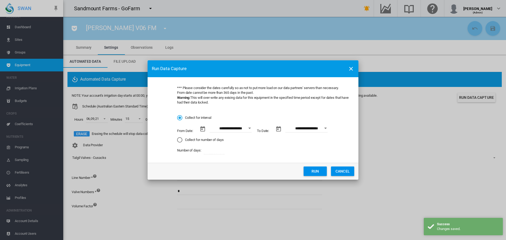
click at [316, 169] on button "Run" at bounding box center [314, 170] width 23 height 9
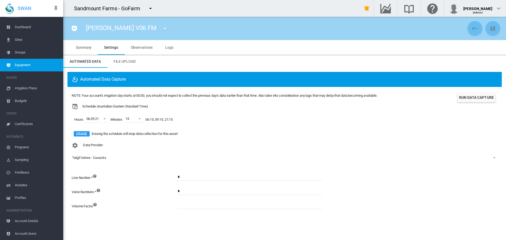
click at [162, 28] on md-icon "icon-menu-down" at bounding box center [165, 28] width 6 height 6
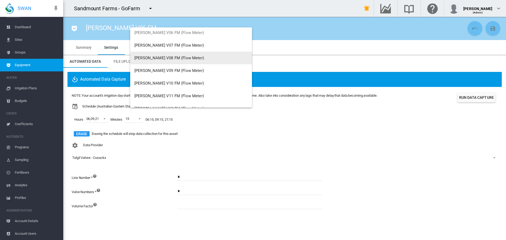
scroll to position [53, 0]
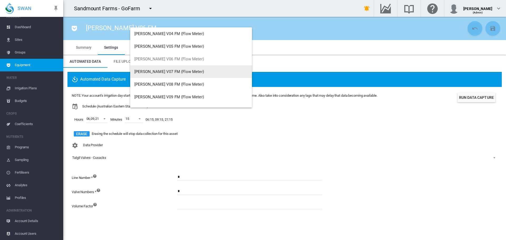
click at [160, 72] on span "[PERSON_NAME] V07 FM (Flow Meter)" at bounding box center [169, 71] width 70 height 5
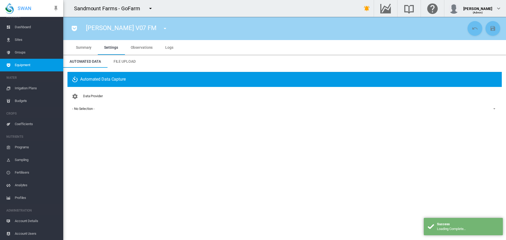
click at [94, 108] on div "- No Selection -" at bounding box center [83, 109] width 22 height 4
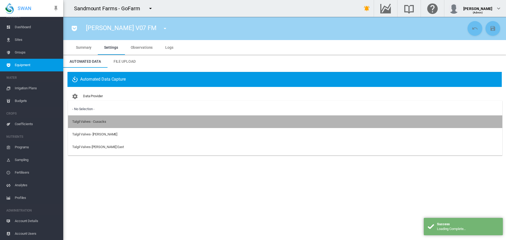
click at [105, 123] on div "Talgil Valves - Cusacks" at bounding box center [89, 121] width 34 height 5
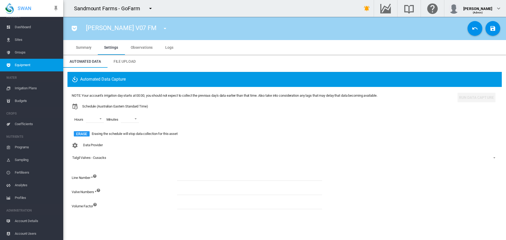
click at [151, 9] on md-icon "icon-menu-down" at bounding box center [150, 8] width 6 height 6
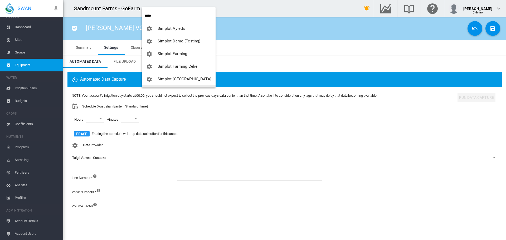
type input "*****"
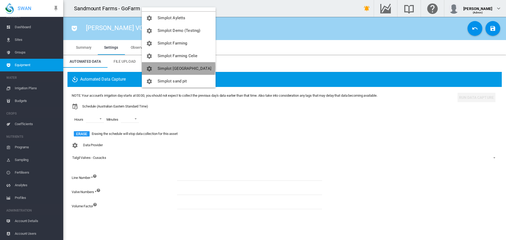
click at [178, 67] on span "Simplot [GEOGRAPHIC_DATA]" at bounding box center [184, 68] width 54 height 5
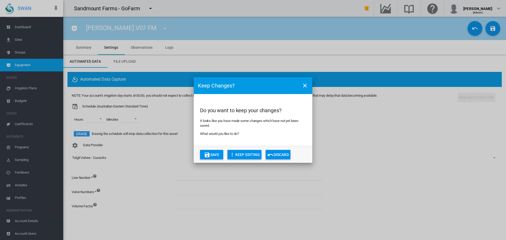
click at [285, 153] on button "Discard" at bounding box center [277, 154] width 25 height 9
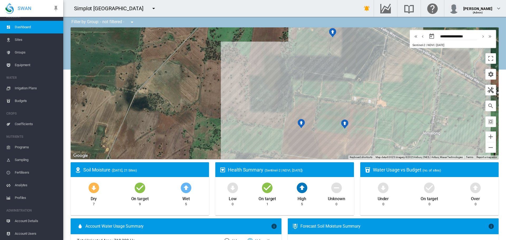
click at [28, 40] on span "Sites" at bounding box center [37, 39] width 44 height 13
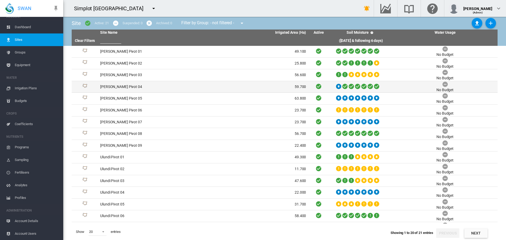
click at [114, 88] on td "Delmar Pivot 04" at bounding box center [150, 87] width 105 height 12
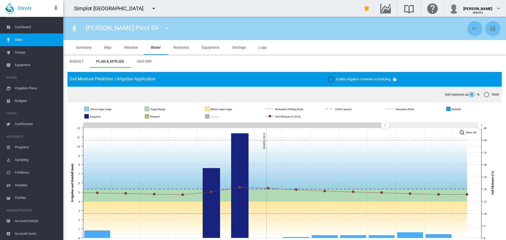
click at [242, 47] on span "Settings" at bounding box center [239, 47] width 14 height 4
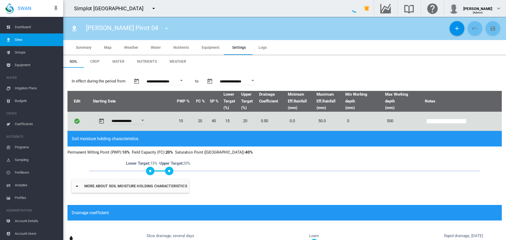
drag, startPoint x: 206, startPoint y: 51, endPoint x: 180, endPoint y: 68, distance: 31.9
click at [206, 51] on md-tab-item "Equipment" at bounding box center [210, 47] width 31 height 15
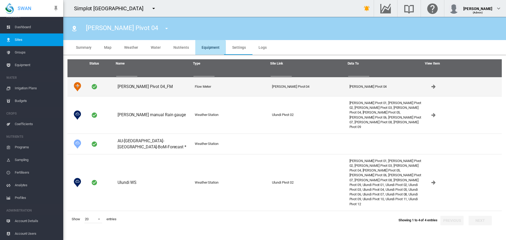
click at [139, 86] on td "Delmar Pivot 04_FM" at bounding box center [153, 86] width 77 height 19
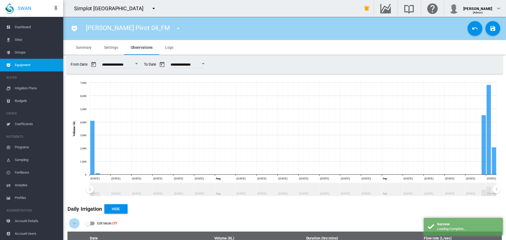
click at [48, 42] on span "Sites" at bounding box center [37, 39] width 44 height 13
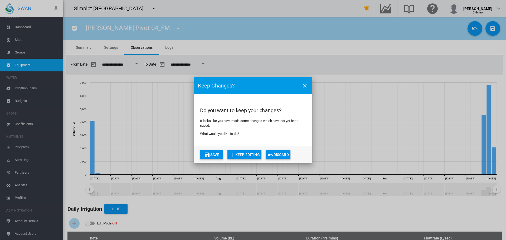
click at [282, 153] on button "Discard" at bounding box center [277, 154] width 25 height 9
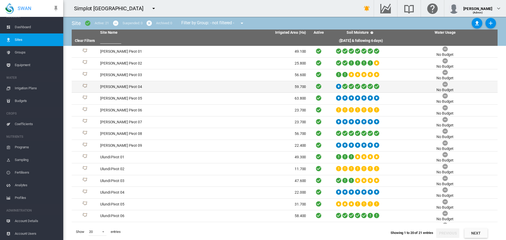
click at [125, 88] on td "Delmar Pivot 04" at bounding box center [150, 87] width 105 height 12
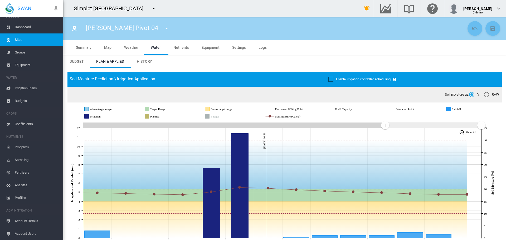
click at [235, 44] on md-tab-item "Settings" at bounding box center [239, 47] width 26 height 15
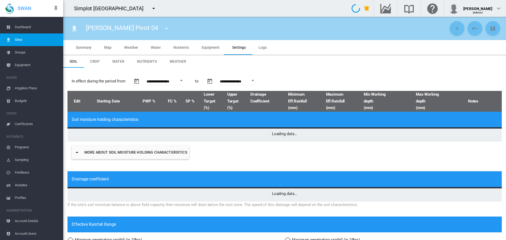
click at [205, 50] on md-tab-item "Equipment" at bounding box center [210, 47] width 31 height 15
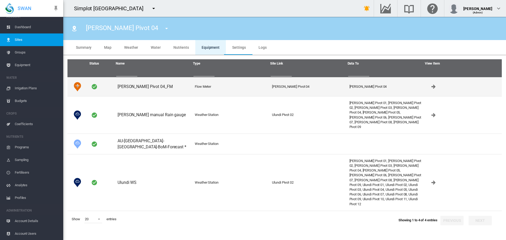
click at [147, 90] on td "Delmar Pivot 04_FM" at bounding box center [153, 86] width 77 height 19
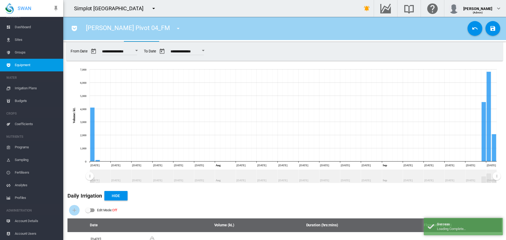
scroll to position [6, 0]
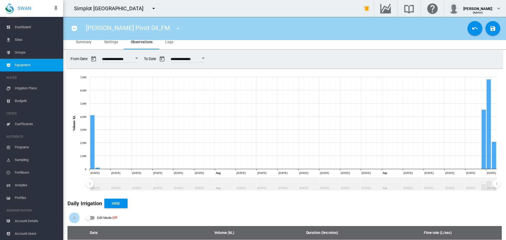
click at [40, 88] on span "Irrigation Plans" at bounding box center [37, 88] width 44 height 13
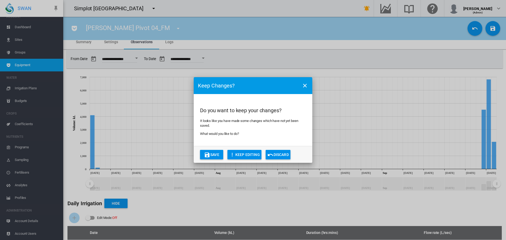
click at [286, 153] on button "Discard" at bounding box center [277, 154] width 25 height 9
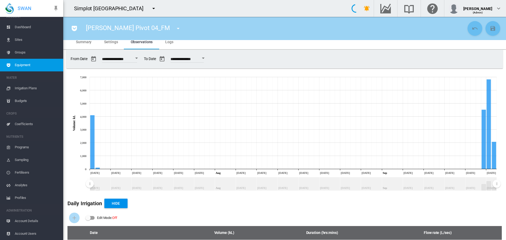
click at [31, 87] on span "Irrigation Plans" at bounding box center [37, 88] width 44 height 13
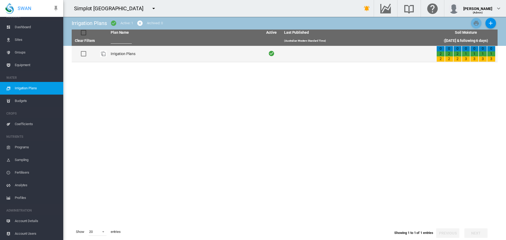
click at [167, 57] on td "Irrigation Plans" at bounding box center [185, 54] width 152 height 16
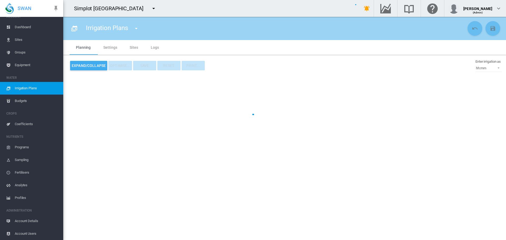
type input "**********"
type input "*"
type input "*****"
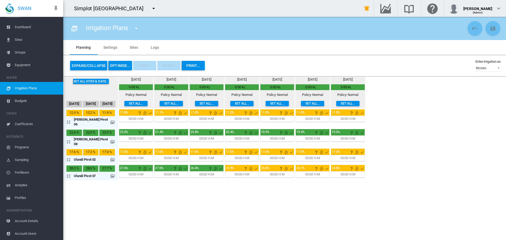
click at [69, 120] on md-icon "icon-arrow-expand" at bounding box center [69, 122] width 6 height 6
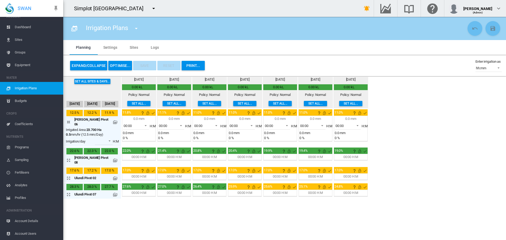
click at [116, 121] on md-icon at bounding box center [115, 122] width 4 height 4
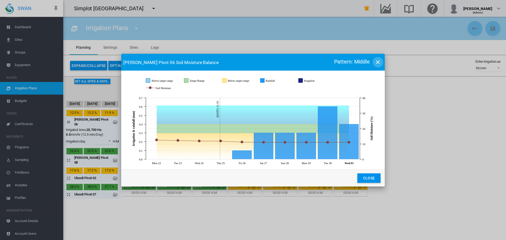
click at [378, 63] on md-icon "icon-close" at bounding box center [378, 62] width 6 height 6
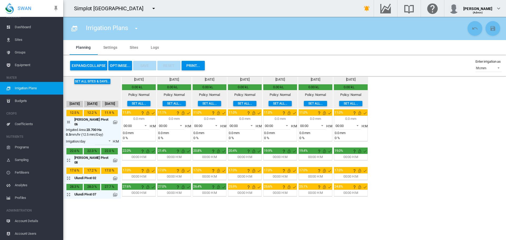
click at [130, 47] on md-tab-item "Sites" at bounding box center [133, 47] width 21 height 15
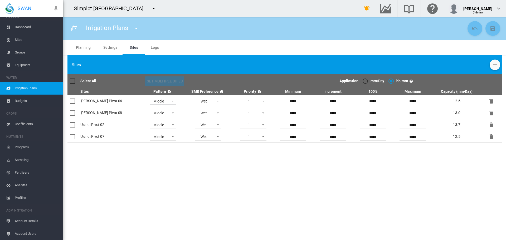
click at [150, 105] on md-select-value "Middle" at bounding box center [163, 101] width 26 height 8
click at [155, 124] on md-option "ZigZag" at bounding box center [144, 126] width 36 height 13
click at [494, 28] on md-icon "icon-content-save" at bounding box center [492, 28] width 6 height 6
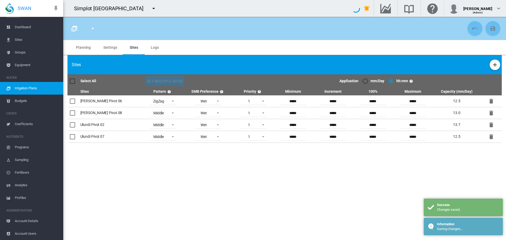
type input "**********"
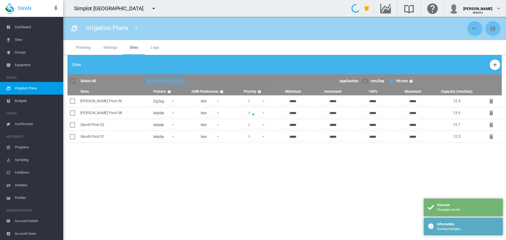
click at [87, 45] on md-tab-item "Planning" at bounding box center [83, 47] width 27 height 15
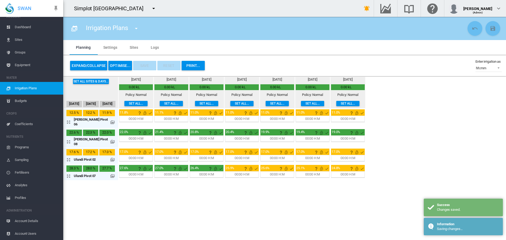
click at [121, 69] on button "OPTIMISE..." at bounding box center [120, 65] width 24 height 9
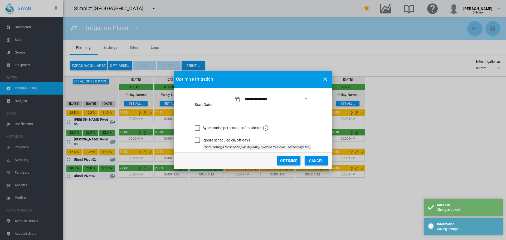
click at [289, 162] on button "Optimise" at bounding box center [288, 160] width 23 height 9
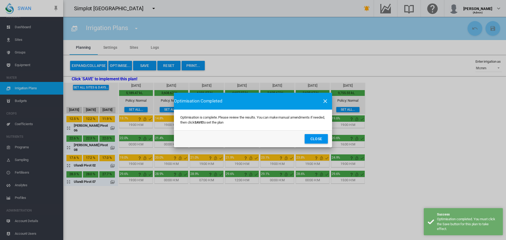
click at [320, 136] on button "Close" at bounding box center [315, 138] width 23 height 9
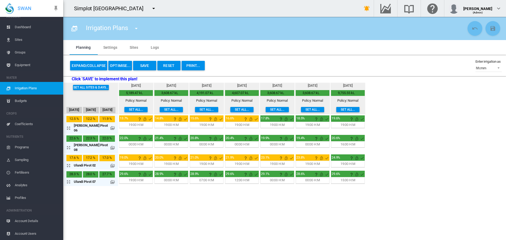
click at [110, 126] on md-icon at bounding box center [112, 128] width 4 height 4
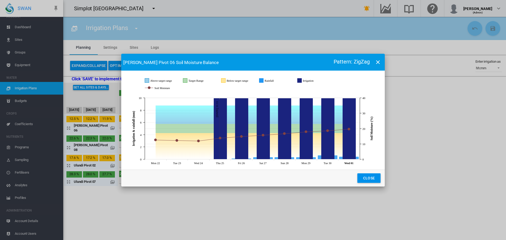
click at [378, 62] on md-icon "icon-close" at bounding box center [378, 62] width 6 height 6
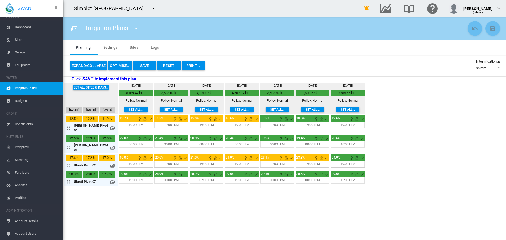
click at [134, 43] on md-tab-item "Sites" at bounding box center [133, 47] width 21 height 15
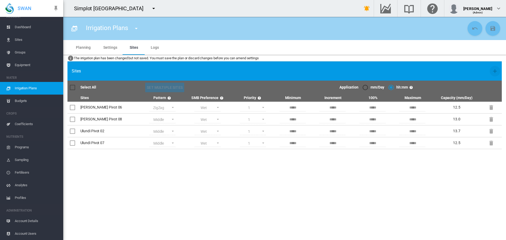
click at [112, 38] on div "Irrigation Plans Irrigation Plans" at bounding box center [284, 28] width 442 height 23
click at [110, 49] on md-tab-item "Settings" at bounding box center [110, 47] width 26 height 15
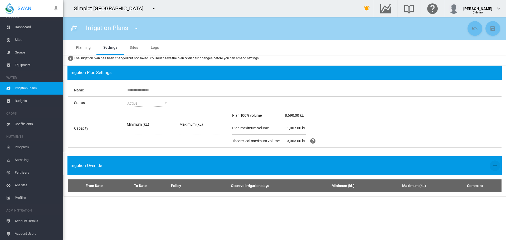
click at [86, 48] on md-tab-item "Planning" at bounding box center [83, 47] width 27 height 15
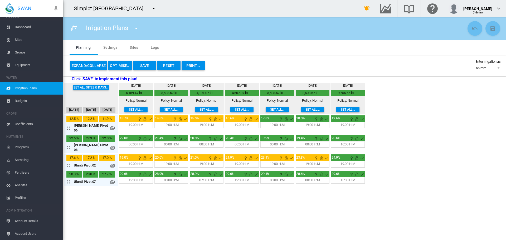
click at [139, 49] on md-tab-item "Sites" at bounding box center [133, 47] width 21 height 15
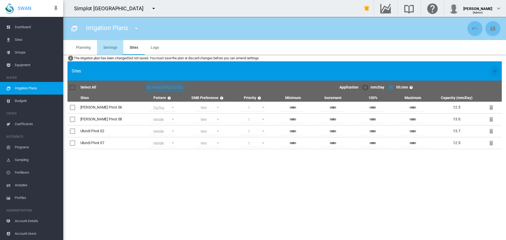
click at [105, 49] on md-tab-item "Settings" at bounding box center [110, 47] width 26 height 15
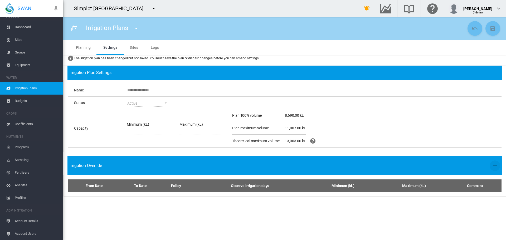
click at [87, 49] on md-tab-item "Planning" at bounding box center [83, 47] width 27 height 15
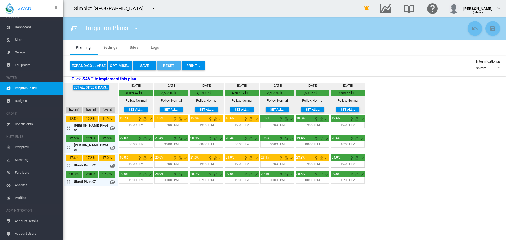
click at [173, 68] on button "Reset" at bounding box center [168, 65] width 23 height 9
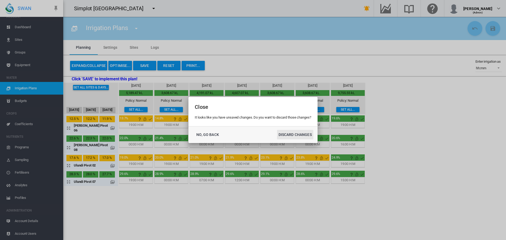
click at [300, 134] on button "DISCARD CHANGES" at bounding box center [295, 134] width 36 height 9
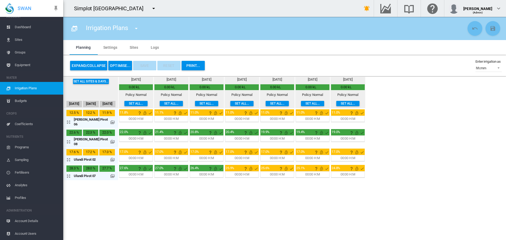
click at [69, 156] on md-icon "icon-arrow-expand" at bounding box center [69, 159] width 6 height 6
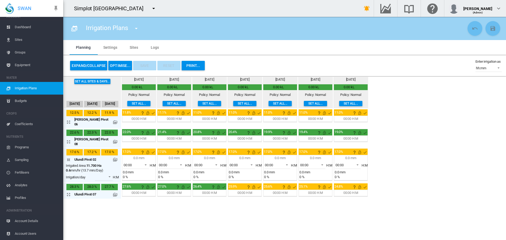
click at [115, 157] on md-icon at bounding box center [115, 159] width 4 height 4
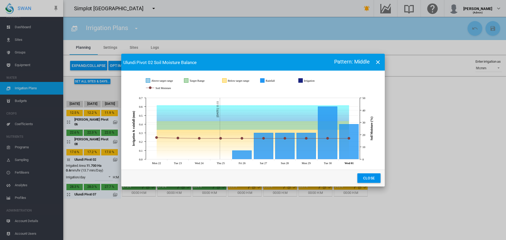
click at [380, 61] on md-icon "icon-close" at bounding box center [378, 62] width 6 height 6
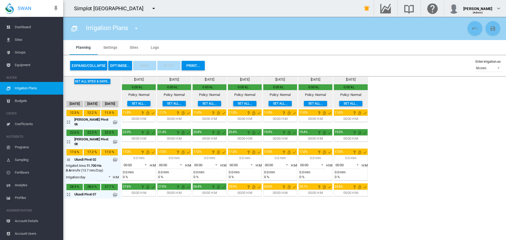
click at [68, 139] on md-icon "icon-arrow-expand" at bounding box center [69, 142] width 6 height 6
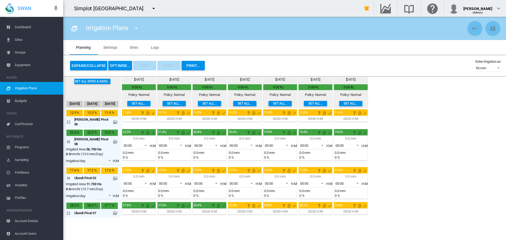
click at [116, 140] on md-icon at bounding box center [115, 142] width 4 height 4
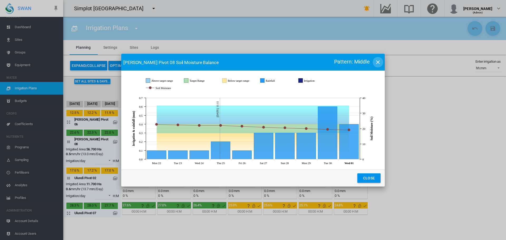
click at [377, 62] on md-icon "icon-close" at bounding box center [378, 62] width 6 height 6
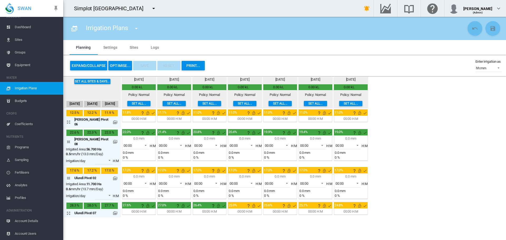
click at [129, 47] on md-tab-item "Sites" at bounding box center [133, 47] width 21 height 15
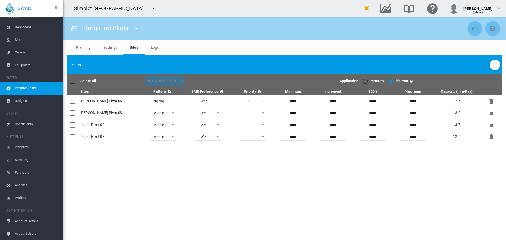
click at [80, 47] on md-tab-item "Planning" at bounding box center [83, 47] width 27 height 15
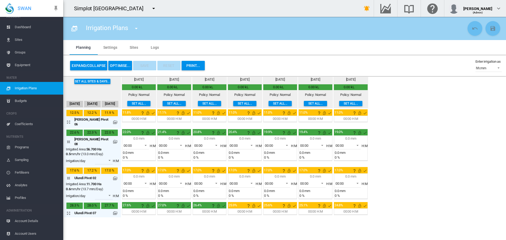
click at [134, 47] on md-tab-item "Sites" at bounding box center [133, 47] width 21 height 15
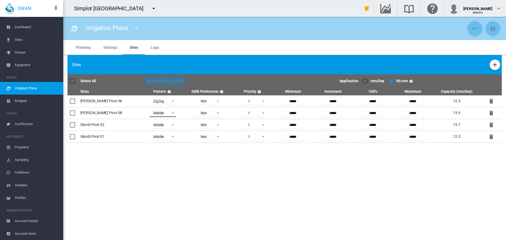
click at [168, 114] on span at bounding box center [171, 112] width 6 height 5
click at [148, 136] on md-option "ZigZag" at bounding box center [144, 138] width 36 height 13
click at [490, 29] on md-icon "icon-content-save" at bounding box center [492, 28] width 6 height 6
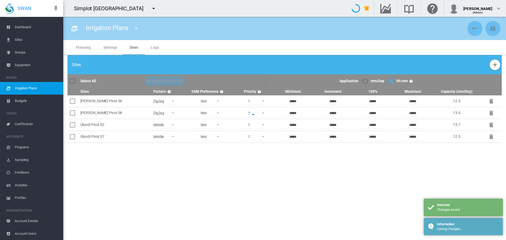
type input "**********"
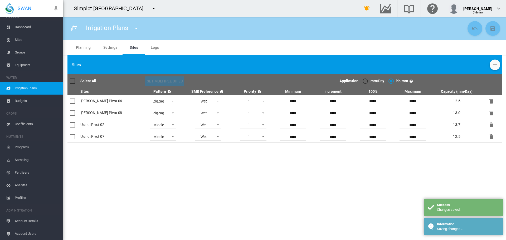
click at [112, 45] on md-tab-item "Settings" at bounding box center [110, 47] width 26 height 15
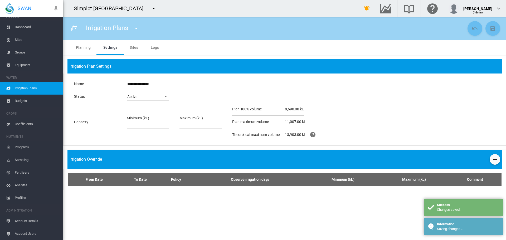
click at [76, 47] on md-tab-item "Planning" at bounding box center [83, 47] width 27 height 15
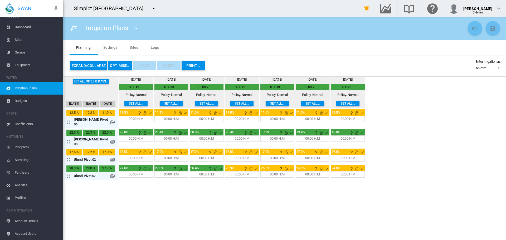
click at [122, 64] on button "OPTIMISE..." at bounding box center [120, 65] width 24 height 9
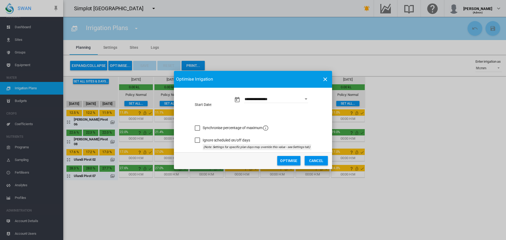
click at [289, 156] on button "Optimise" at bounding box center [288, 160] width 23 height 9
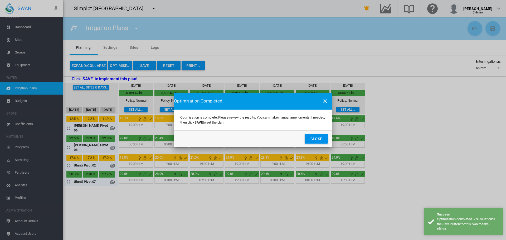
click at [318, 137] on button "Close" at bounding box center [315, 138] width 23 height 9
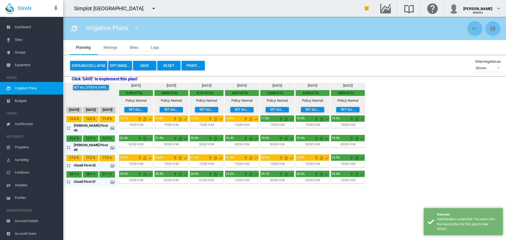
click at [110, 146] on md-icon at bounding box center [112, 148] width 4 height 4
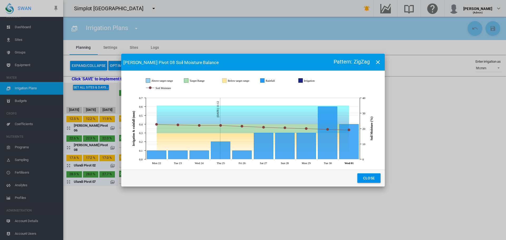
click at [377, 65] on md-icon "icon-close" at bounding box center [378, 62] width 6 height 6
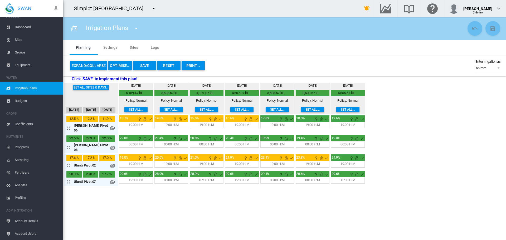
click at [67, 162] on md-icon "icon-arrow-expand" at bounding box center [69, 165] width 6 height 6
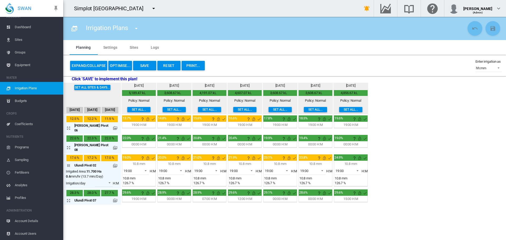
click at [70, 197] on md-icon "icon-arrow-expand" at bounding box center [69, 200] width 6 height 6
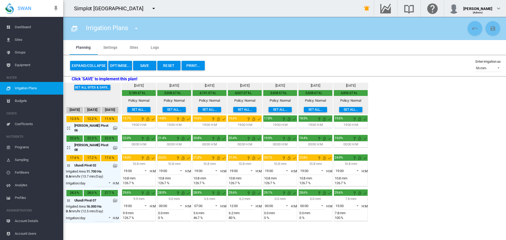
click at [115, 198] on md-icon at bounding box center [115, 200] width 4 height 4
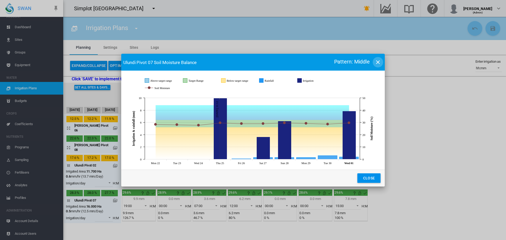
click at [379, 62] on md-icon "icon-close" at bounding box center [378, 62] width 6 height 6
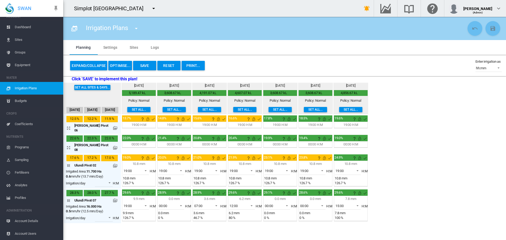
click at [133, 49] on md-tab-item "Sites" at bounding box center [133, 47] width 21 height 15
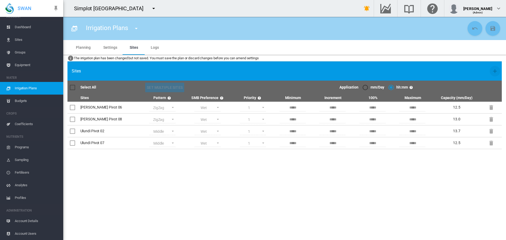
click at [110, 43] on md-tab-item "Settings" at bounding box center [110, 47] width 26 height 15
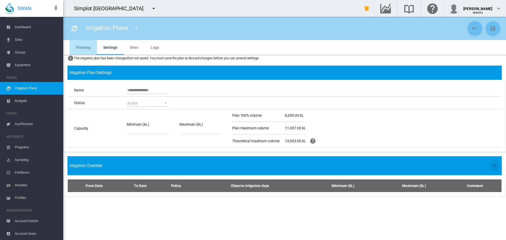
click at [87, 47] on md-tab-item "Planning" at bounding box center [83, 47] width 27 height 15
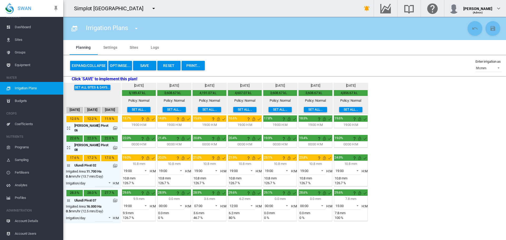
click at [170, 63] on button "Reset" at bounding box center [168, 65] width 23 height 9
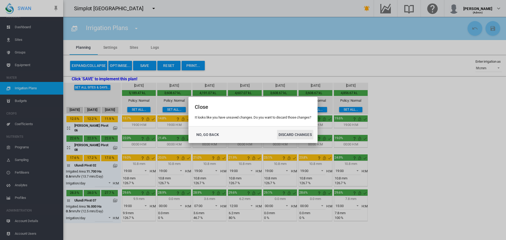
click at [292, 137] on button "DISCARD CHANGES" at bounding box center [295, 134] width 36 height 9
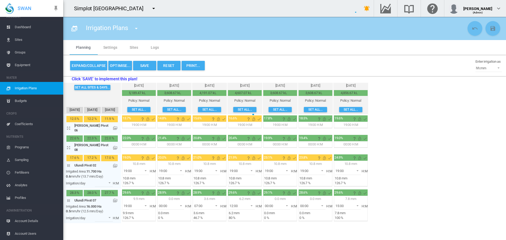
click at [135, 47] on md-tab-item "Sites" at bounding box center [133, 47] width 21 height 15
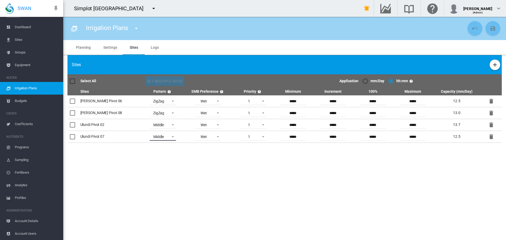
click at [150, 137] on md-select-value "Middle" at bounding box center [163, 137] width 26 height 8
click at [146, 164] on md-option "ZigZag" at bounding box center [144, 162] width 36 height 13
click at [494, 32] on button "Save Changes" at bounding box center [492, 28] width 15 height 15
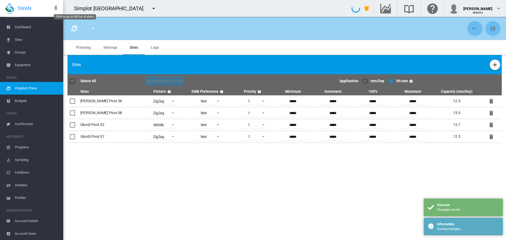
type input "**********"
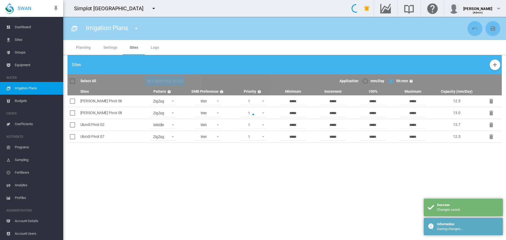
click at [87, 45] on md-tab-item "Planning" at bounding box center [83, 47] width 27 height 15
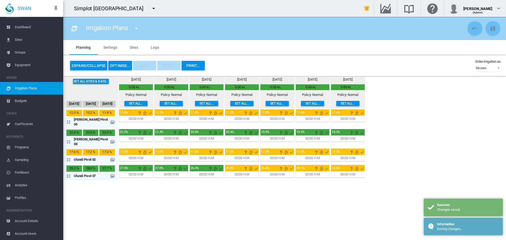
click at [70, 173] on md-icon "icon-arrow-expand" at bounding box center [69, 176] width 6 height 6
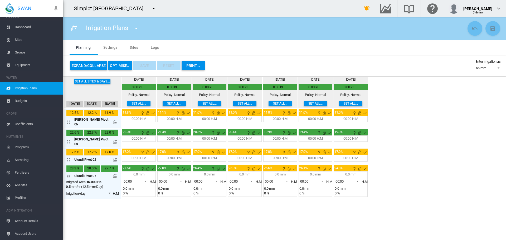
click at [123, 65] on button "OPTIMISE..." at bounding box center [120, 65] width 24 height 9
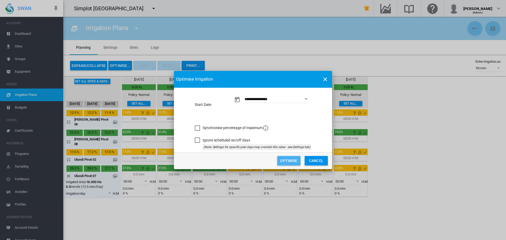
click at [289, 157] on button "Optimise" at bounding box center [288, 160] width 23 height 9
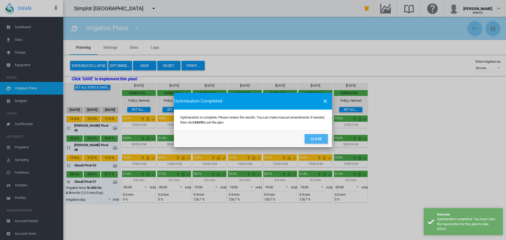
click at [317, 137] on button "Close" at bounding box center [315, 138] width 23 height 9
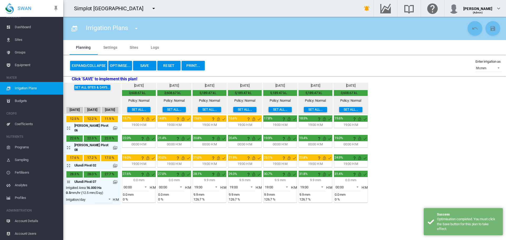
click at [114, 180] on md-icon at bounding box center [115, 182] width 4 height 4
